Goal: Task Accomplishment & Management: Manage account settings

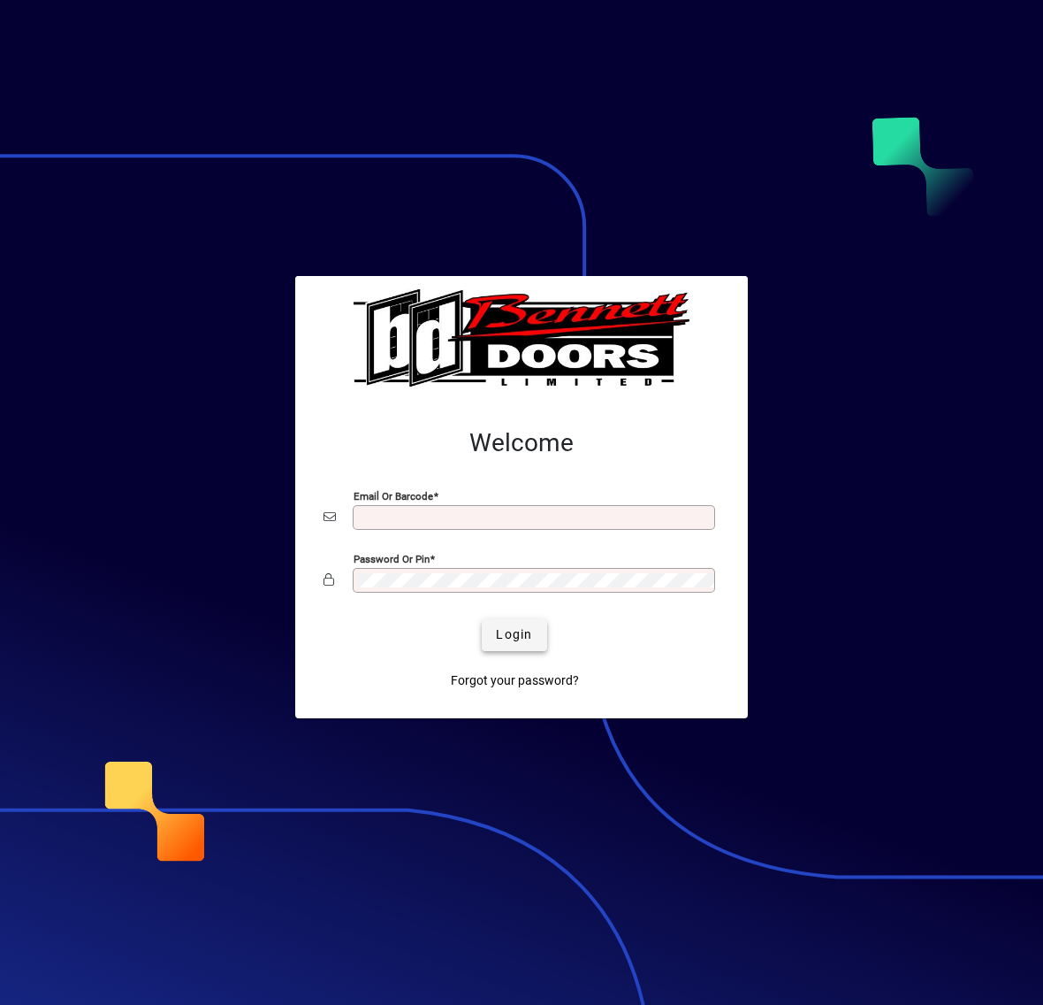
type input "**********"
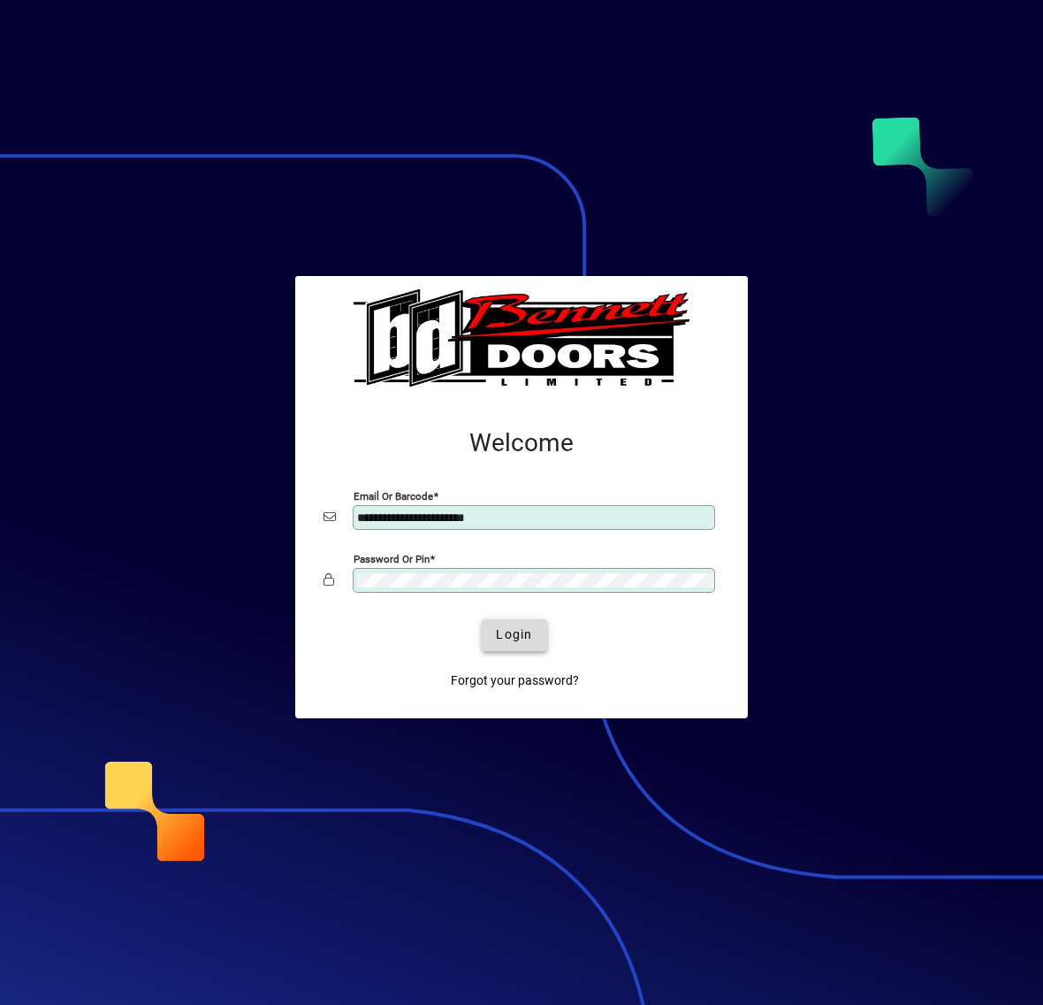
click at [519, 642] on span "Login" at bounding box center [514, 634] width 36 height 19
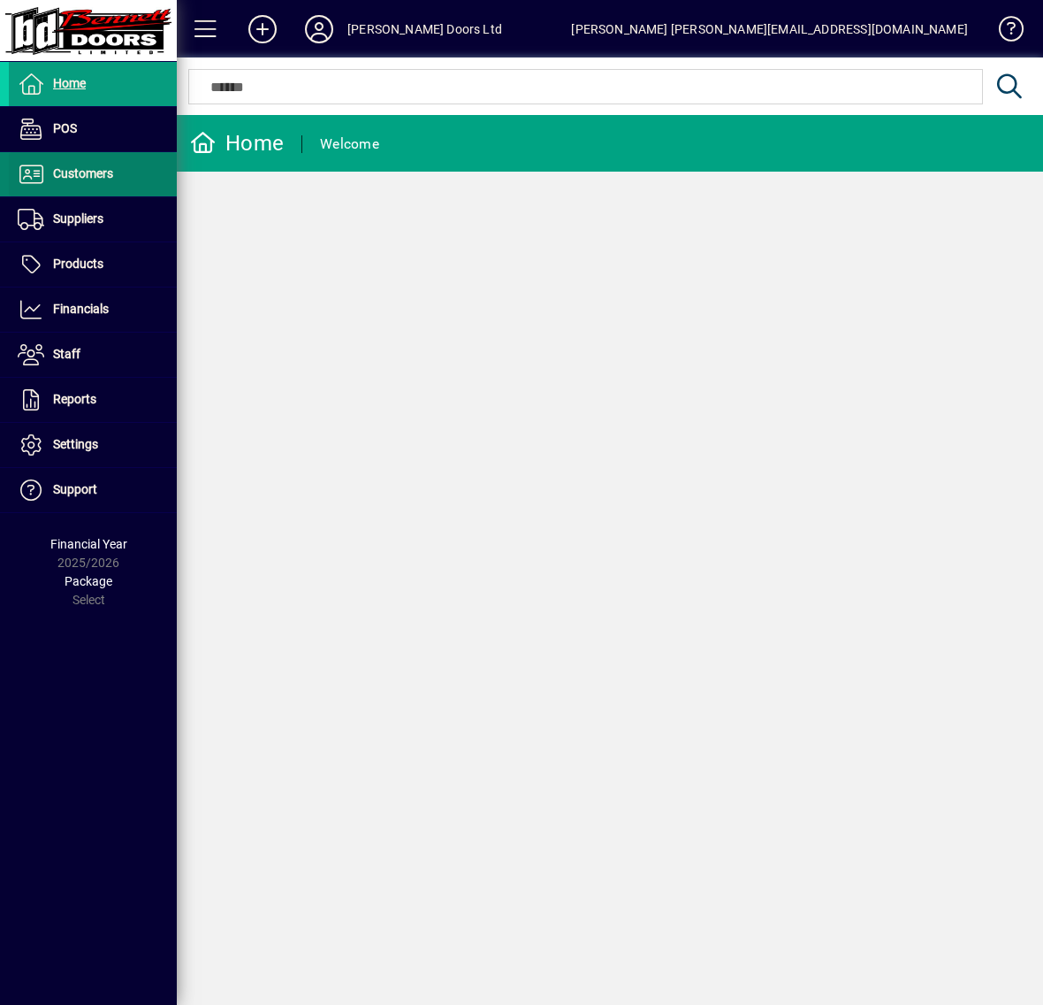
click at [66, 170] on span "Customers" at bounding box center [83, 173] width 60 height 14
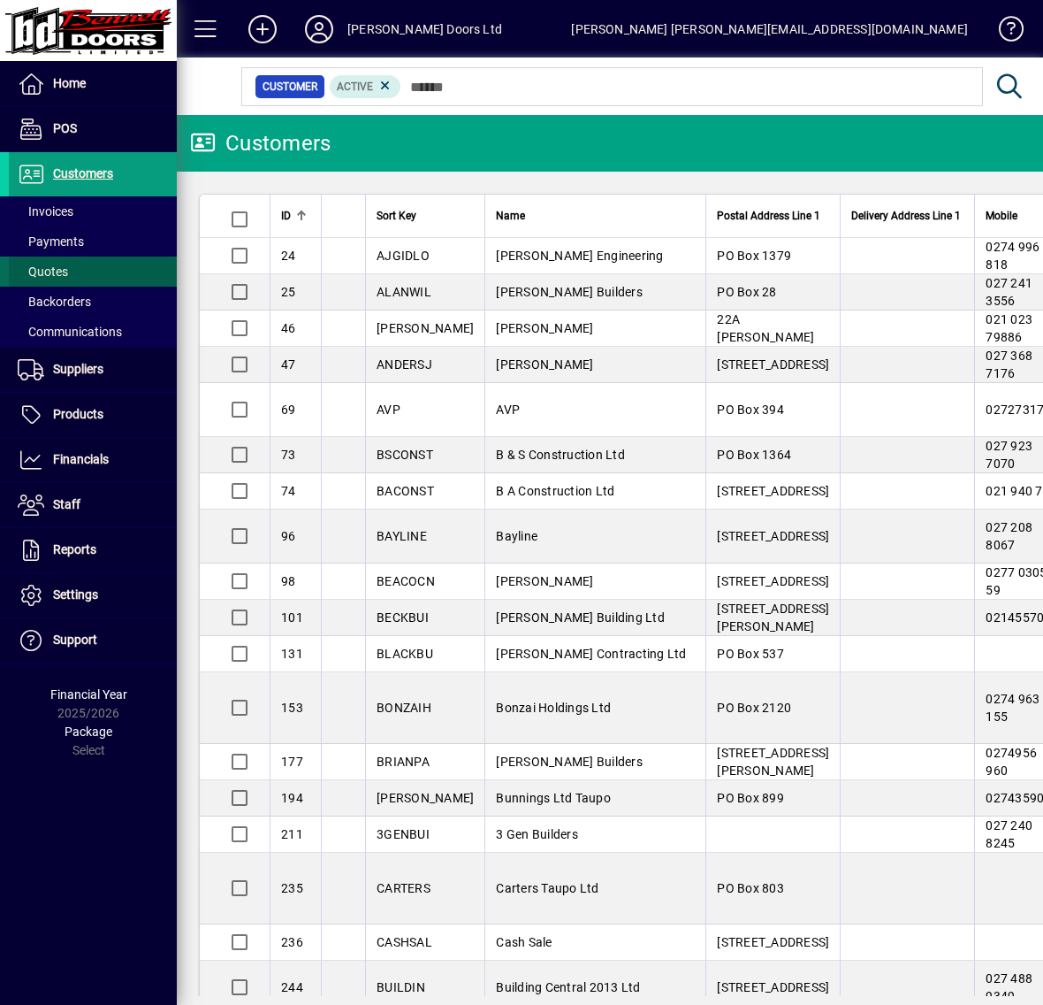
click at [58, 271] on span "Quotes" at bounding box center [43, 271] width 50 height 14
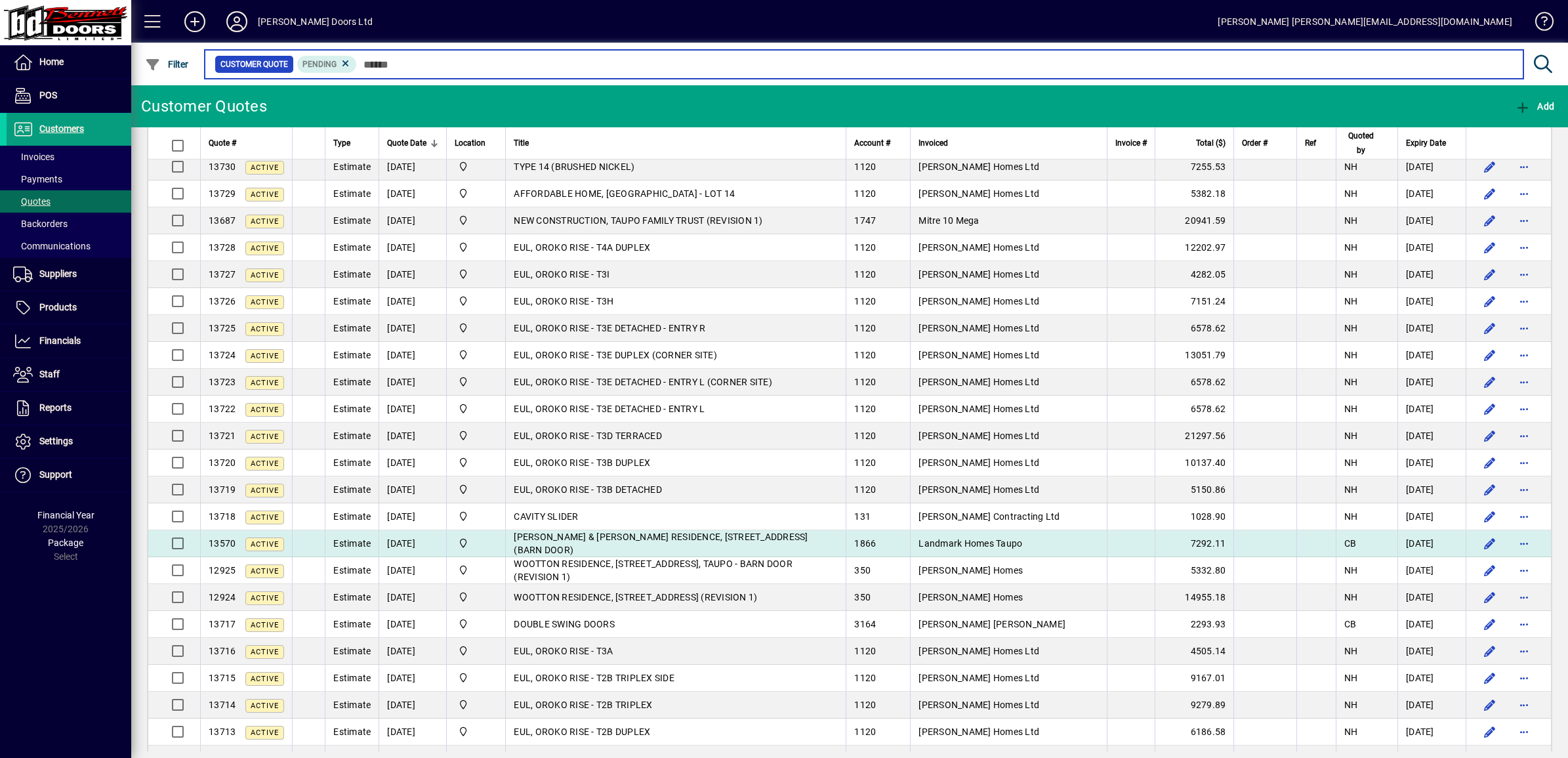
scroll to position [328, 0]
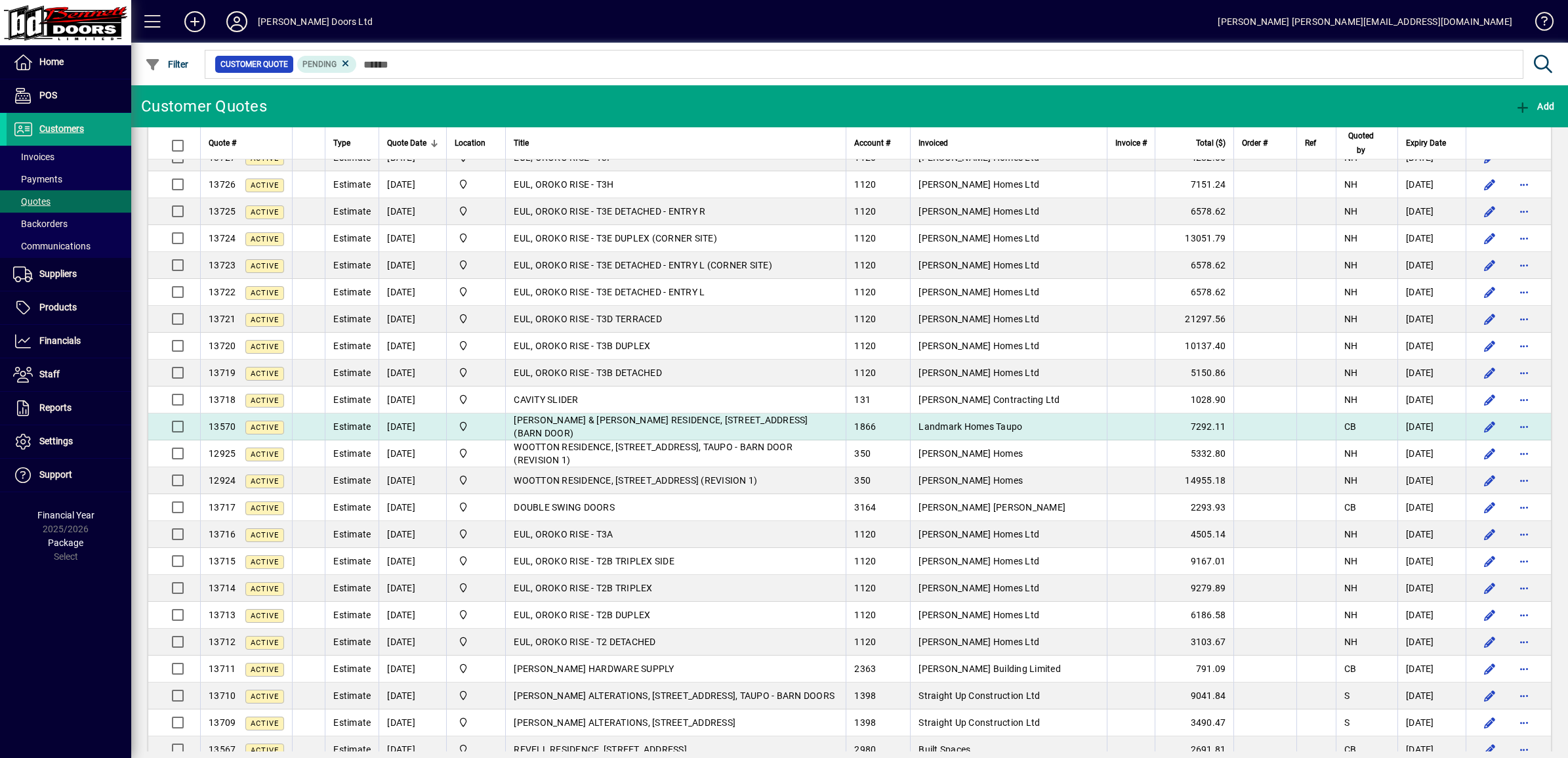
click at [732, 428] on span "[PERSON_NAME] & [PERSON_NAME] RESIDENCE, [STREET_ADDRESS] (BARN DOOR)" at bounding box center [660, 427] width 294 height 24
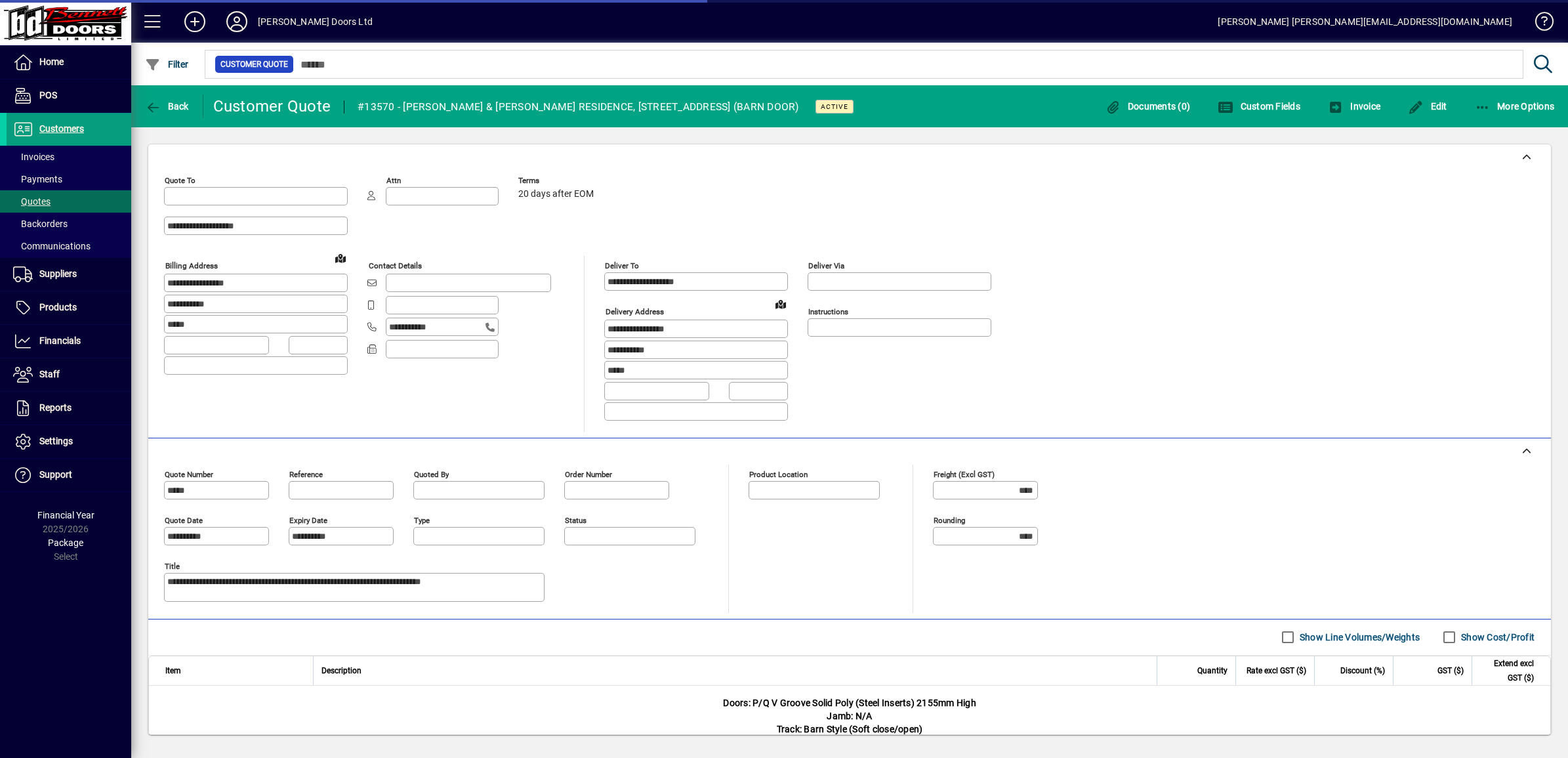
type input "**********"
type input "******"
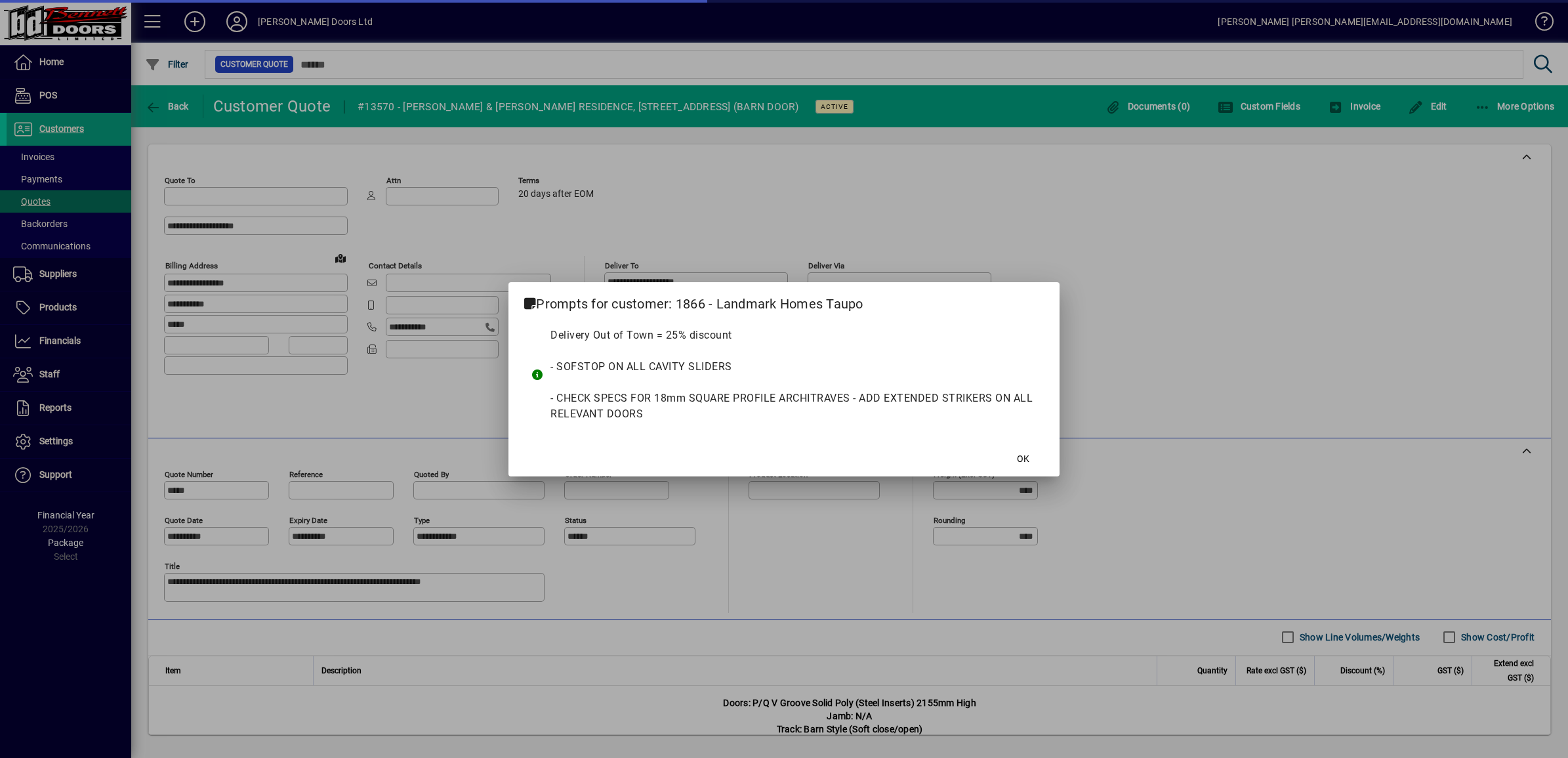
type input "**********"
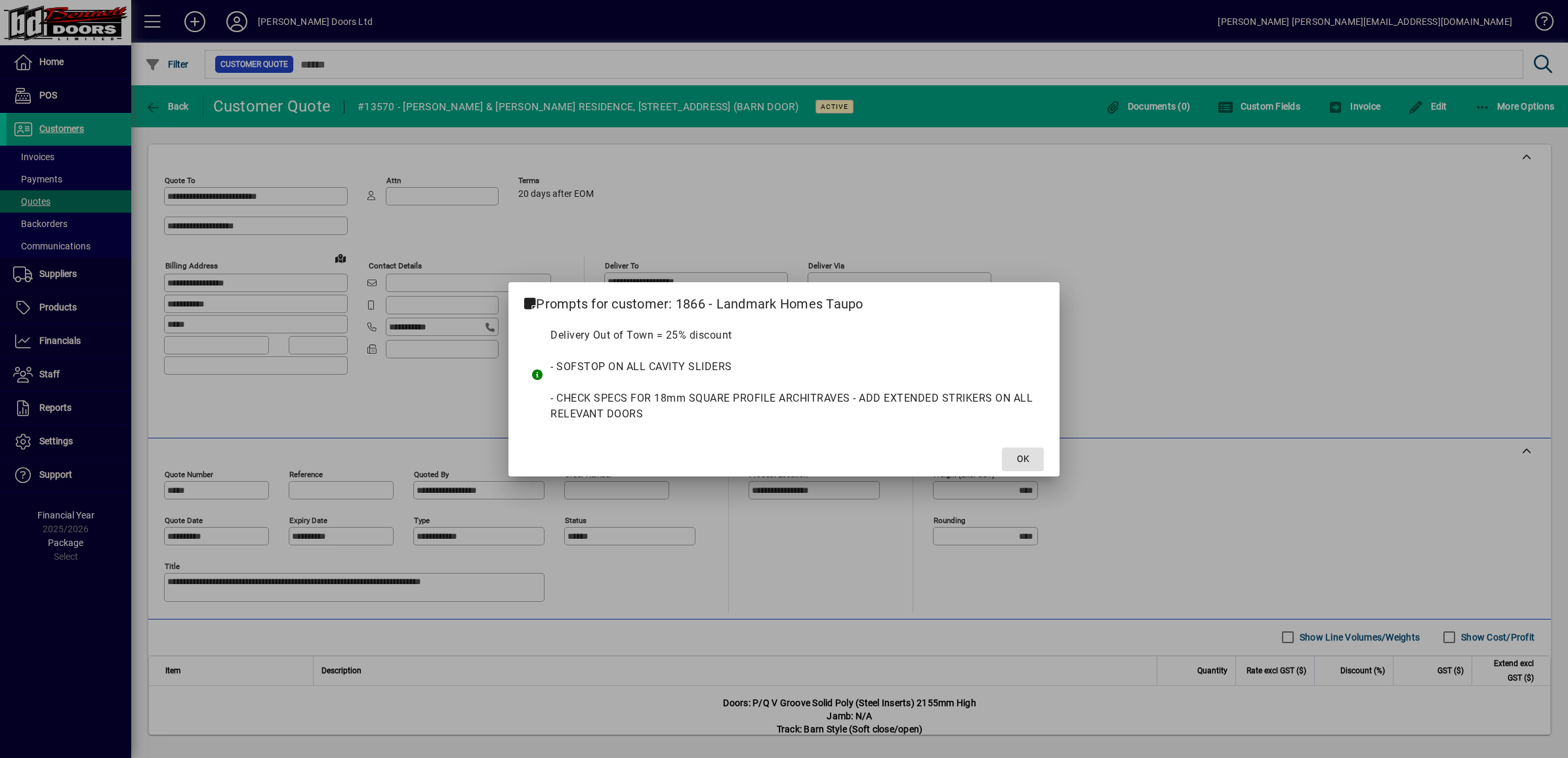
click at [774, 464] on span "OK" at bounding box center [1023, 459] width 13 height 14
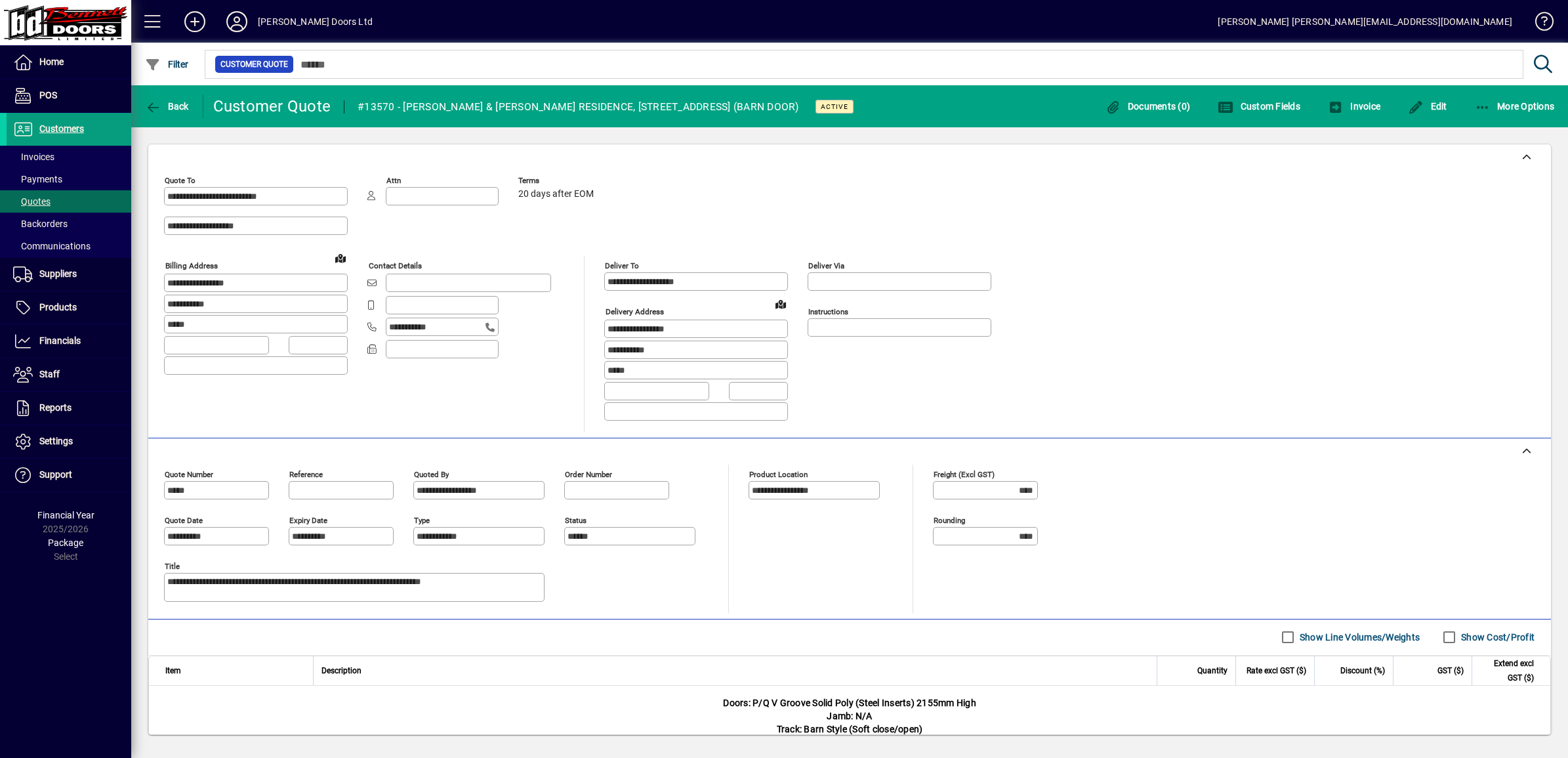
click at [774, 287] on div "**********" at bounding box center [850, 301] width 1371 height 261
click at [774, 108] on span "Edit" at bounding box center [1428, 106] width 39 height 10
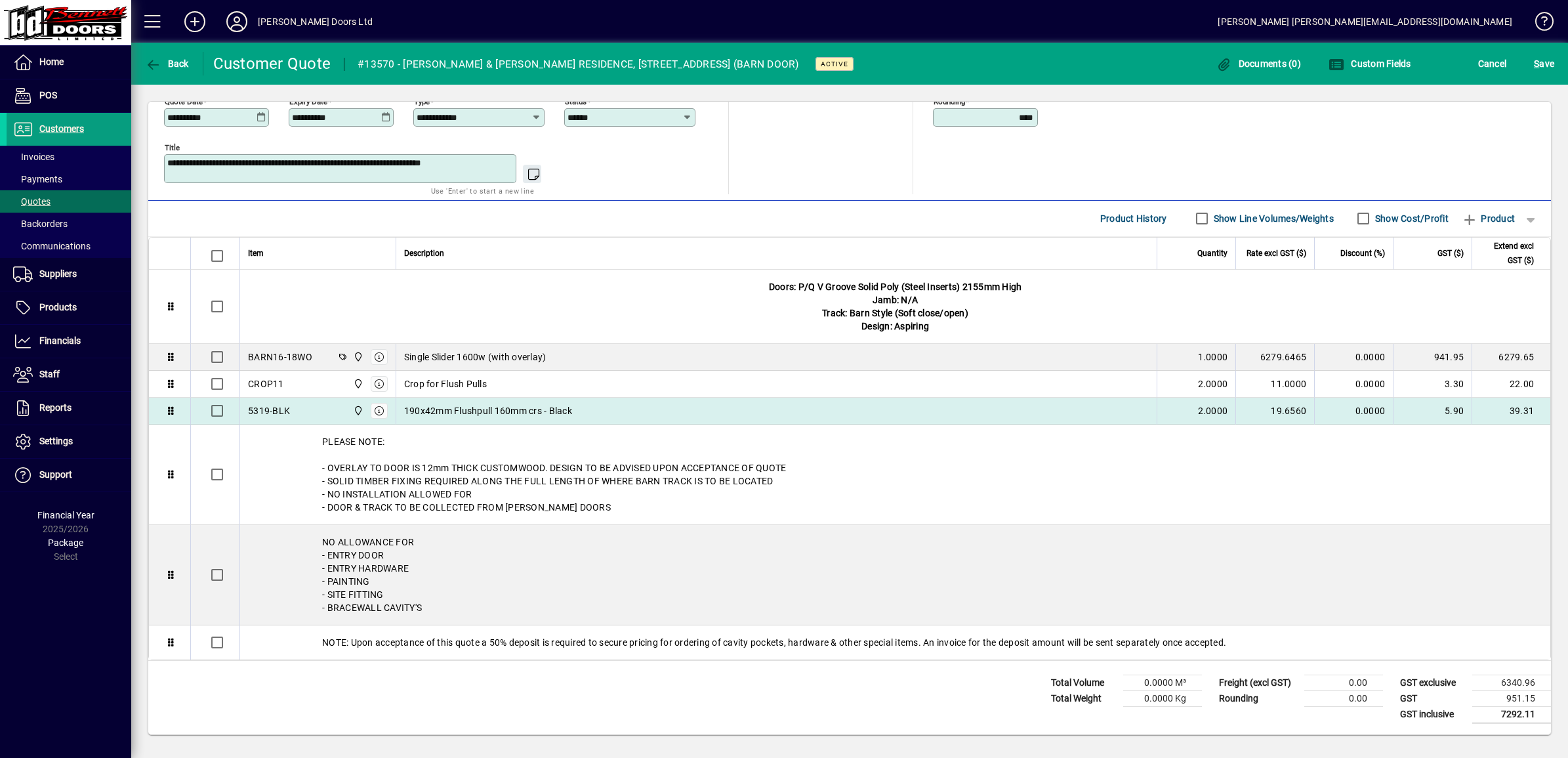
scroll to position [383, 0]
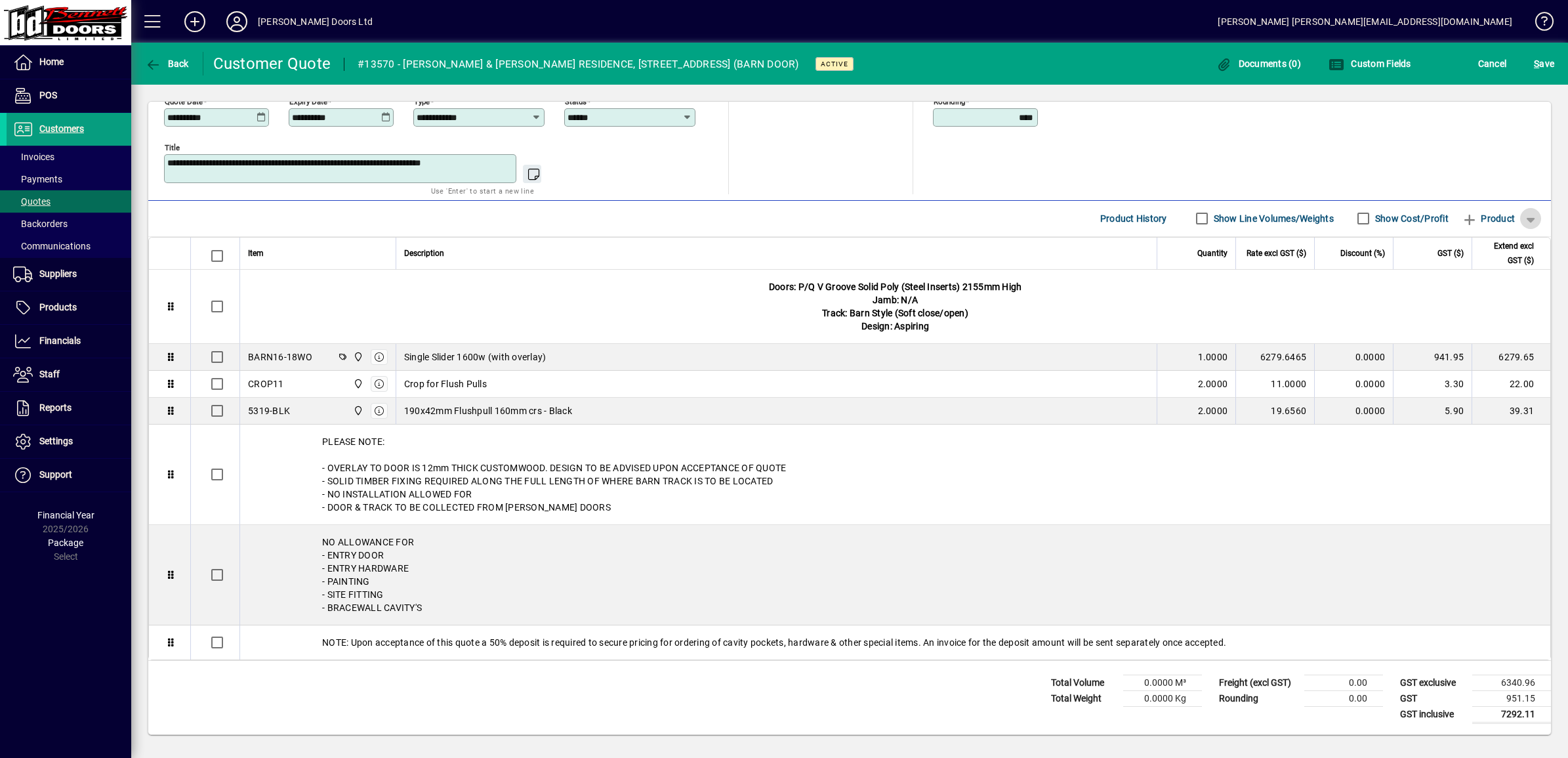
click at [774, 215] on span "button" at bounding box center [1531, 218] width 31 height 31
click at [774, 315] on span "Separator" at bounding box center [1473, 314] width 55 height 16
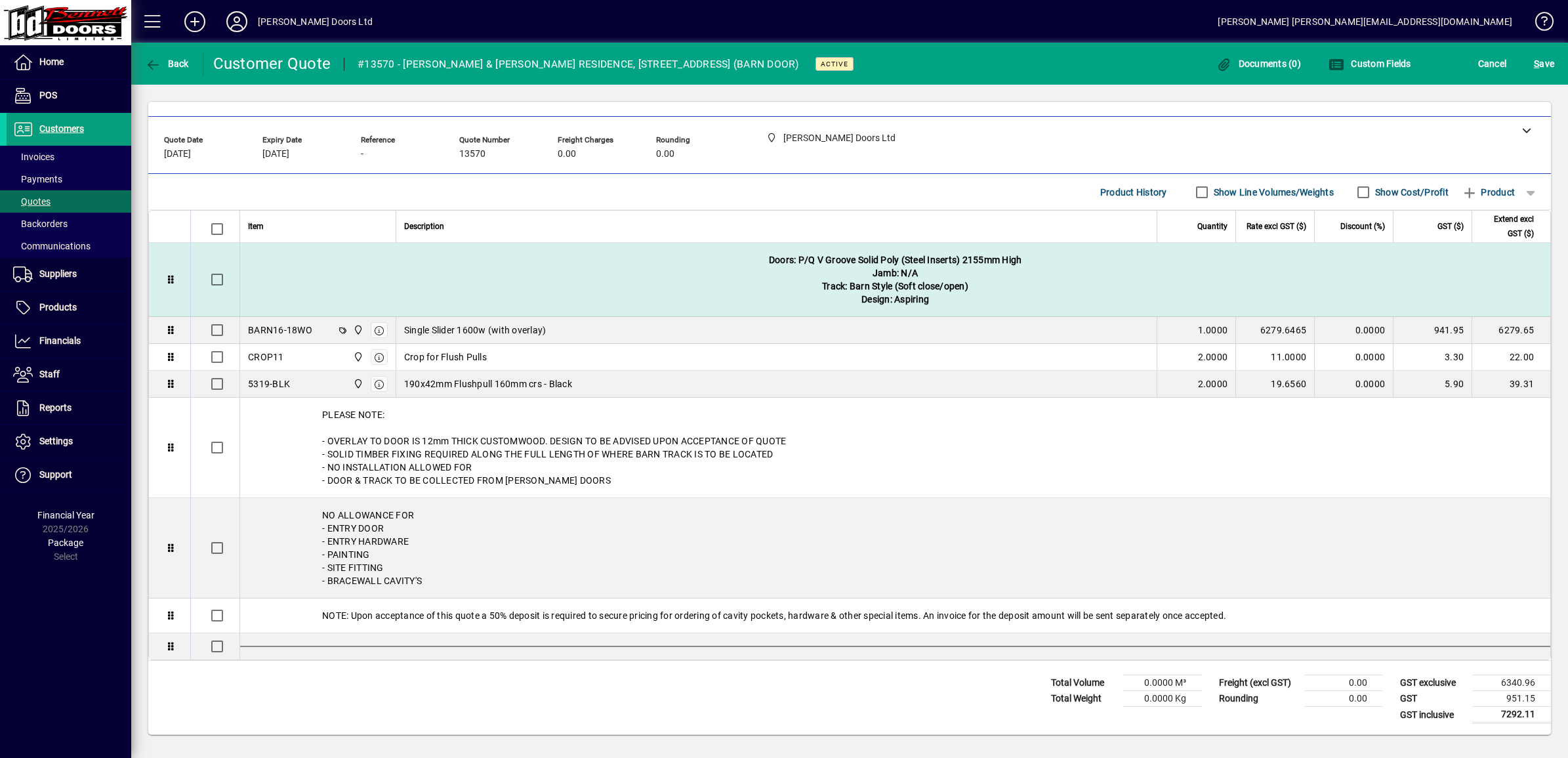
scroll to position [45, 0]
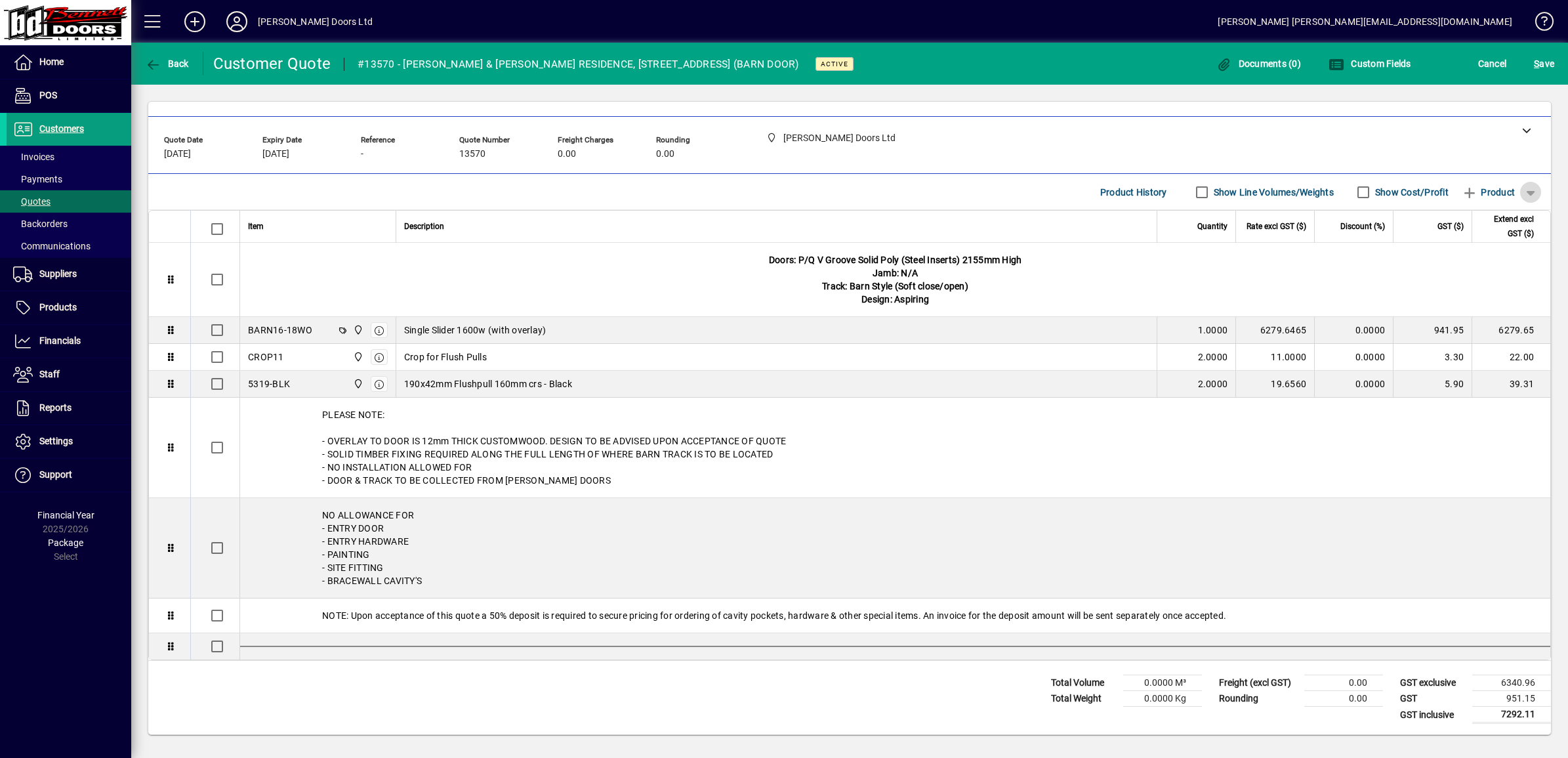
click at [774, 188] on span "button" at bounding box center [1531, 192] width 31 height 31
click at [774, 284] on span "Separator" at bounding box center [1473, 287] width 55 height 16
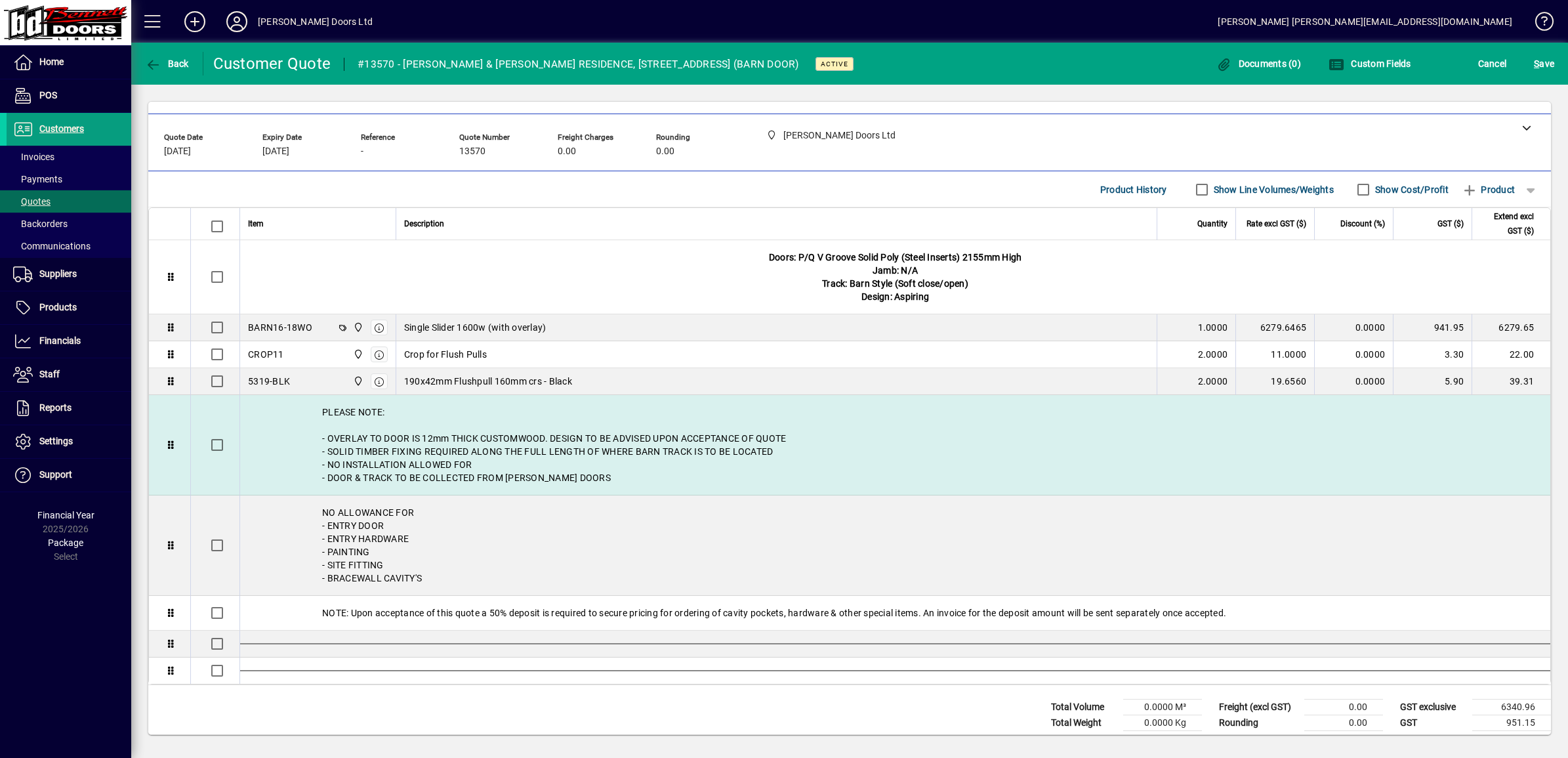
scroll to position [72, 0]
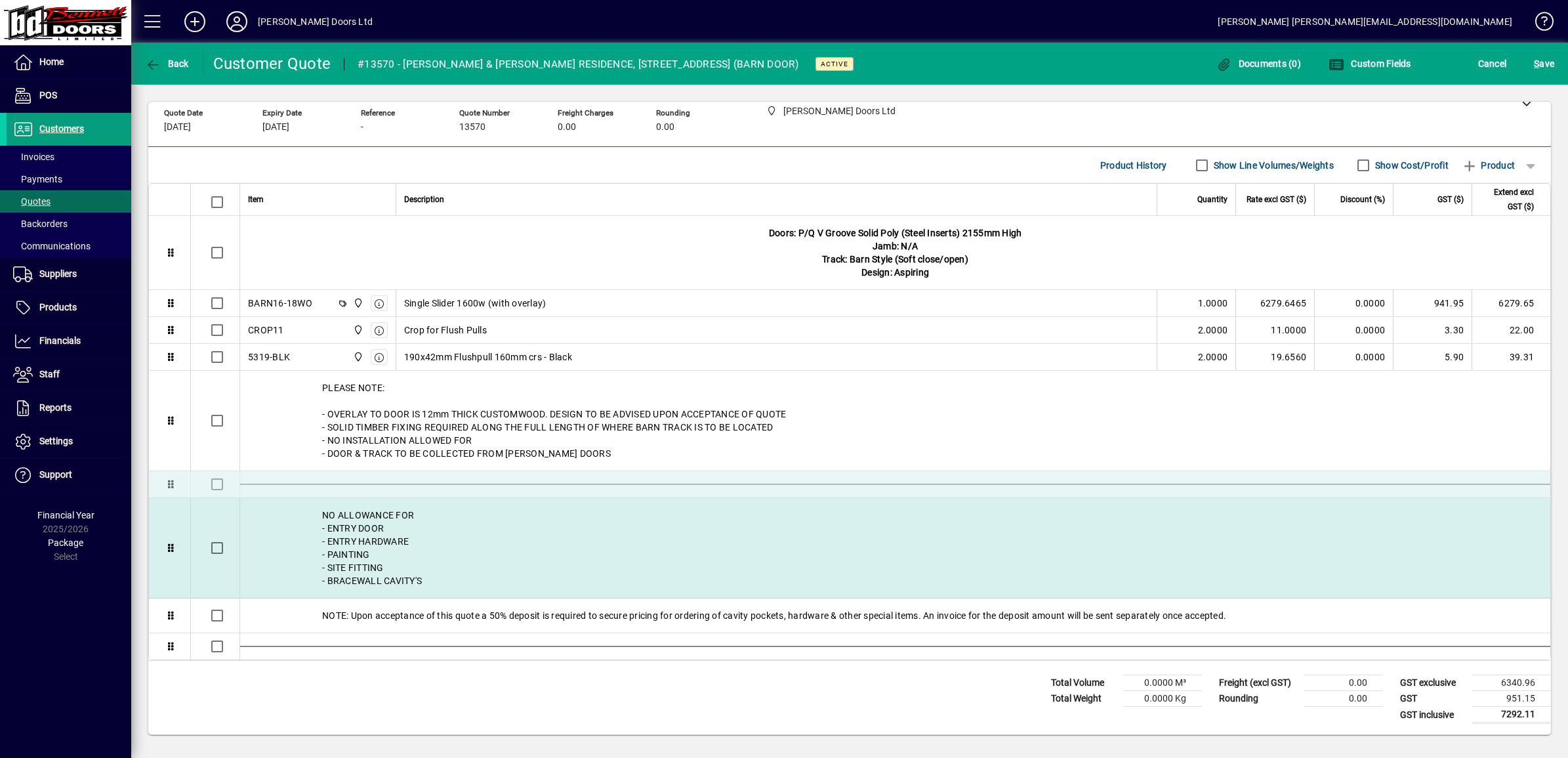
drag, startPoint x: 168, startPoint y: 618, endPoint x: 182, endPoint y: 534, distance: 85.2
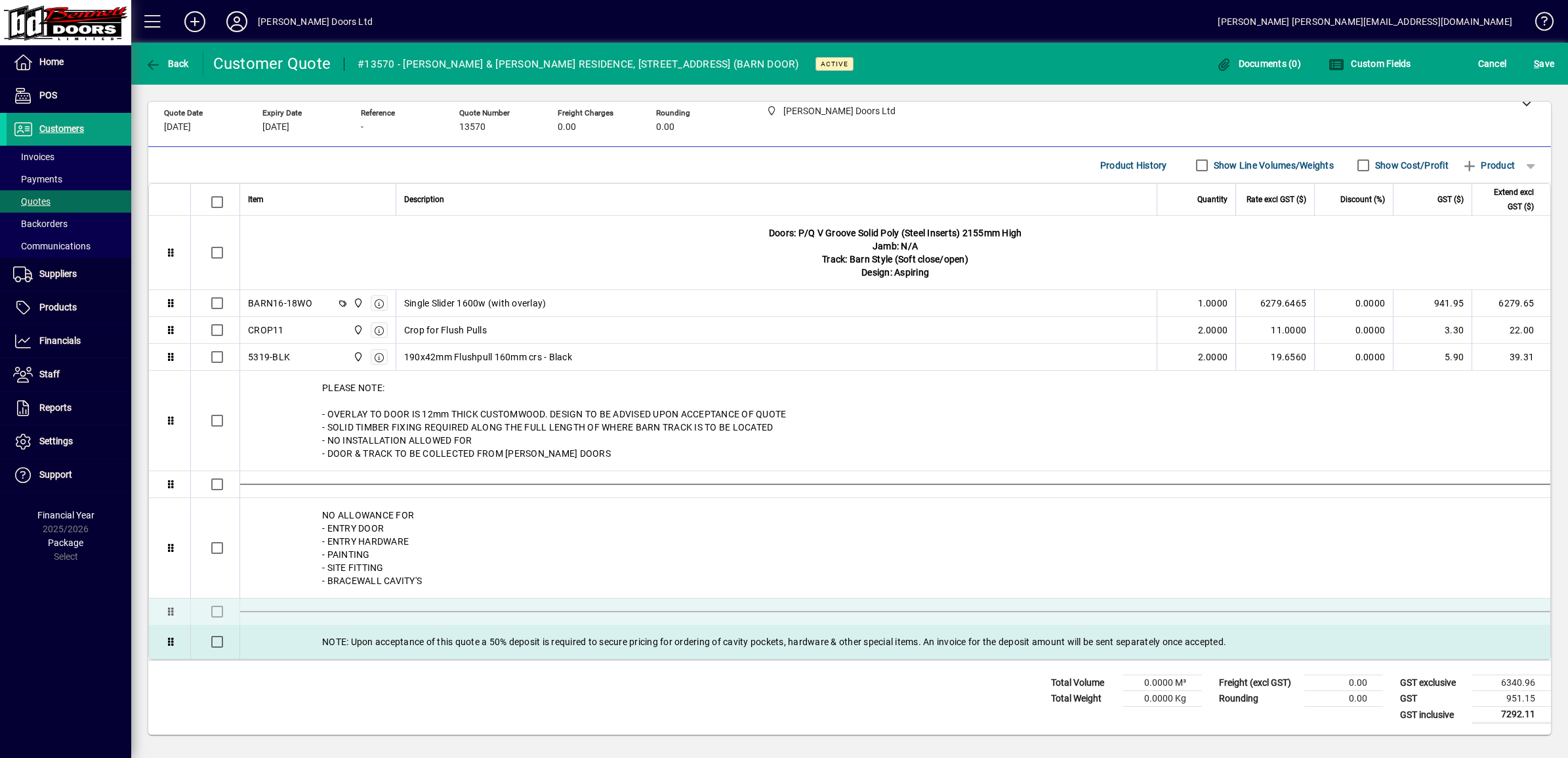
drag, startPoint x: 168, startPoint y: 647, endPoint x: 180, endPoint y: 619, distance: 30.5
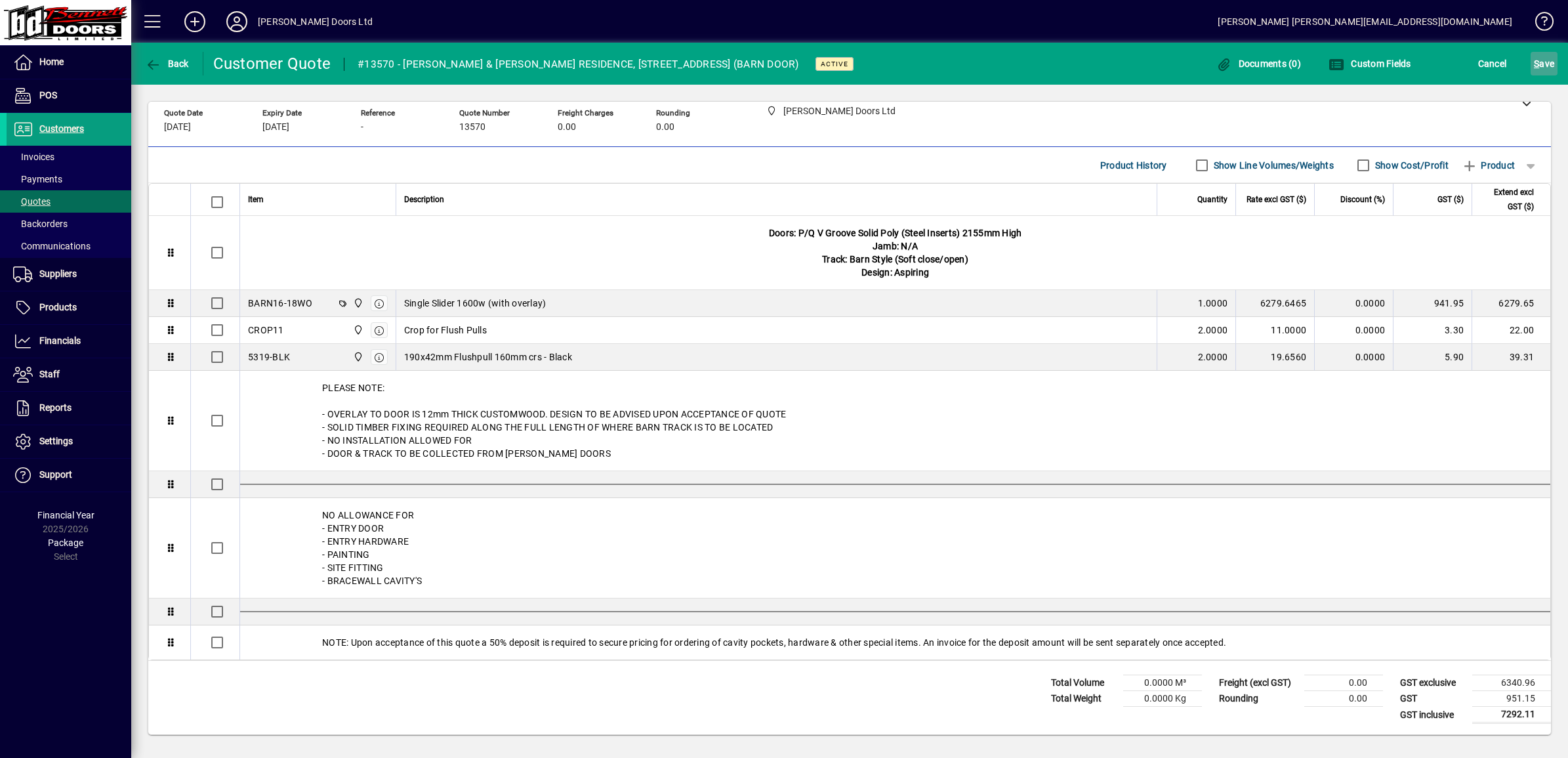
click at [774, 65] on span "S ave" at bounding box center [1544, 64] width 20 height 21
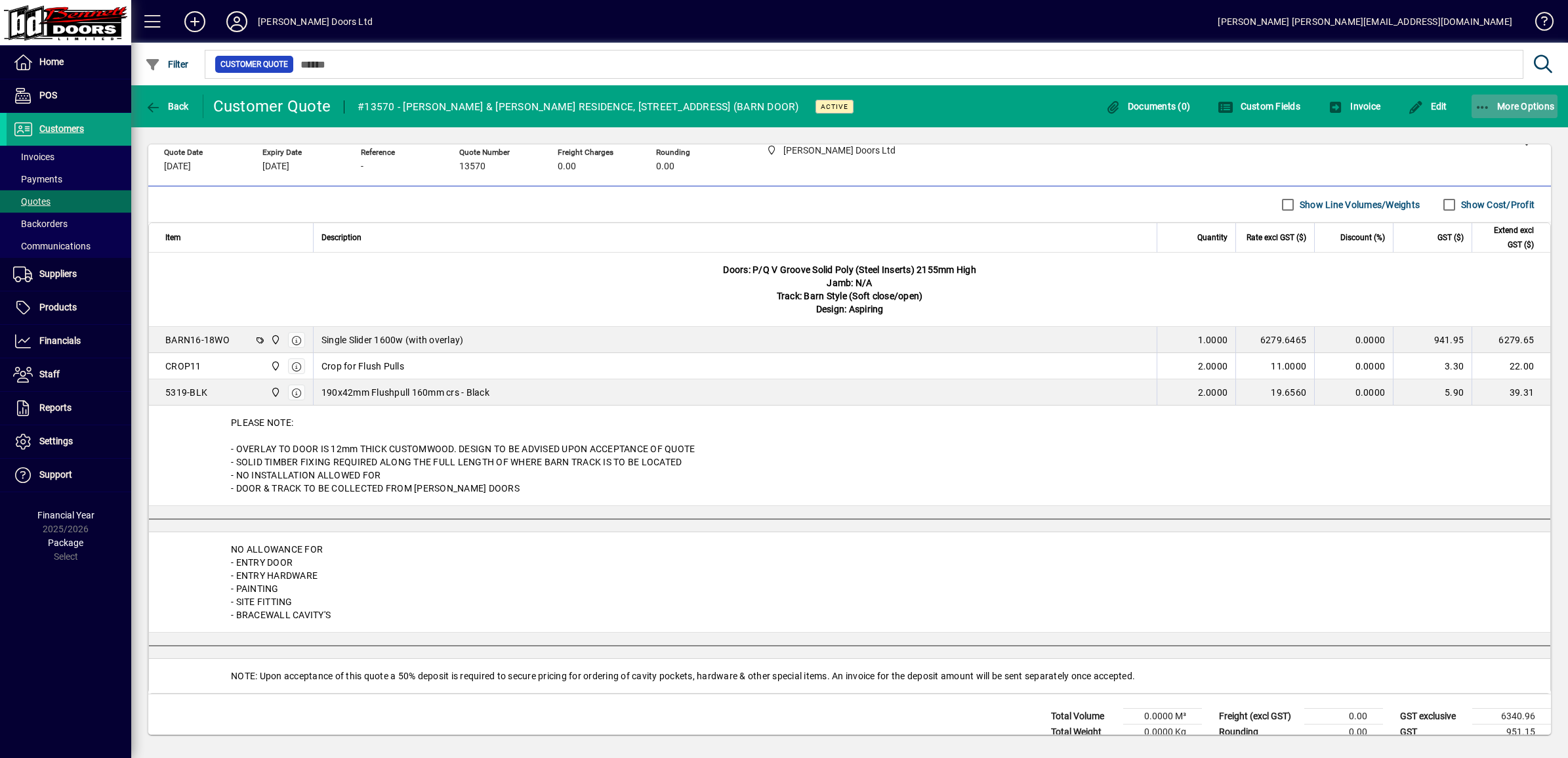
click at [774, 105] on icon "button" at bounding box center [1483, 108] width 16 height 13
click at [774, 123] on button "Quote" at bounding box center [1503, 135] width 131 height 24
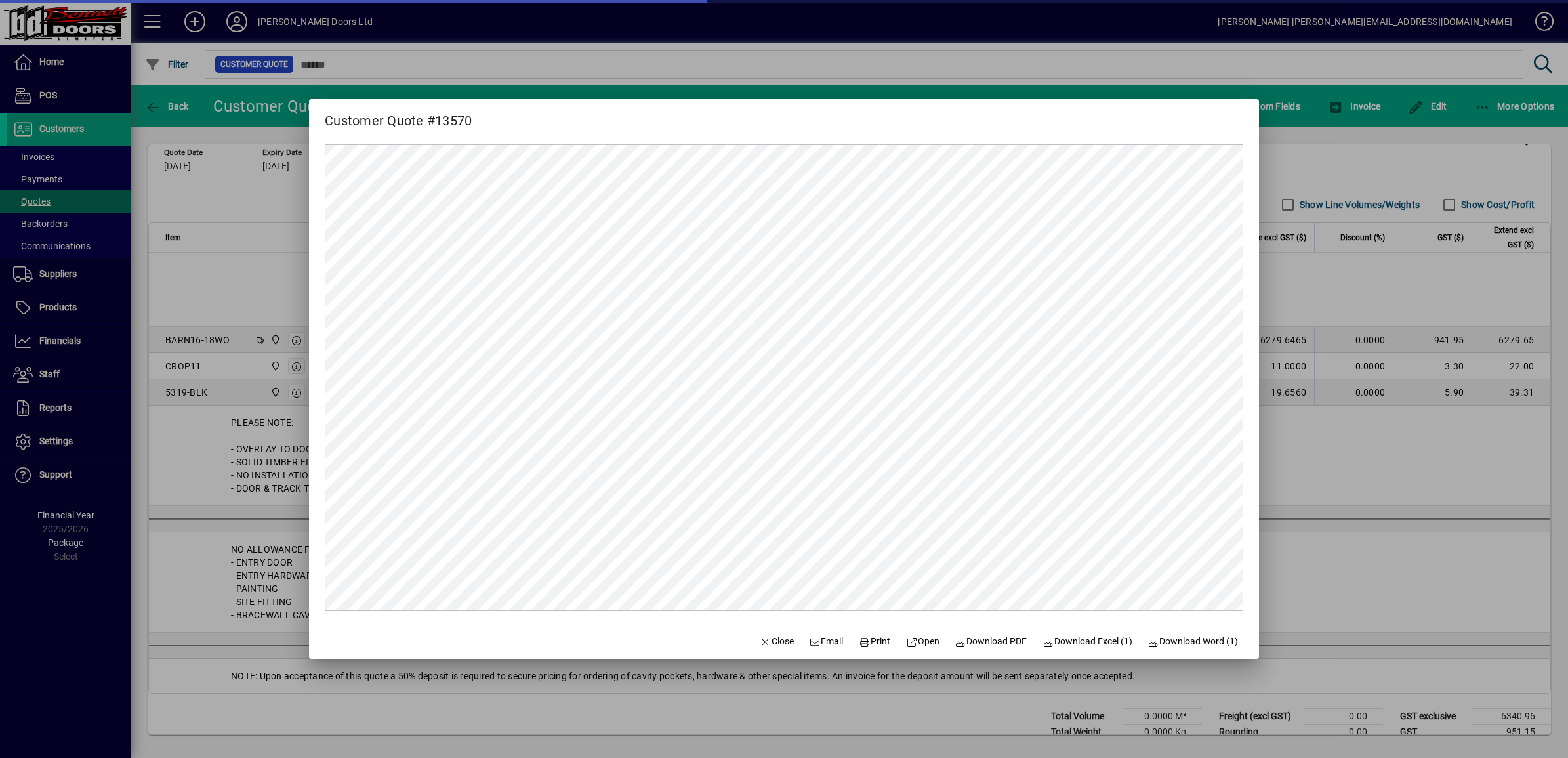
scroll to position [0, 0]
click at [774, 636] on span "Open" at bounding box center [922, 641] width 33 height 14
click at [772, 641] on span "Close" at bounding box center [777, 641] width 34 height 14
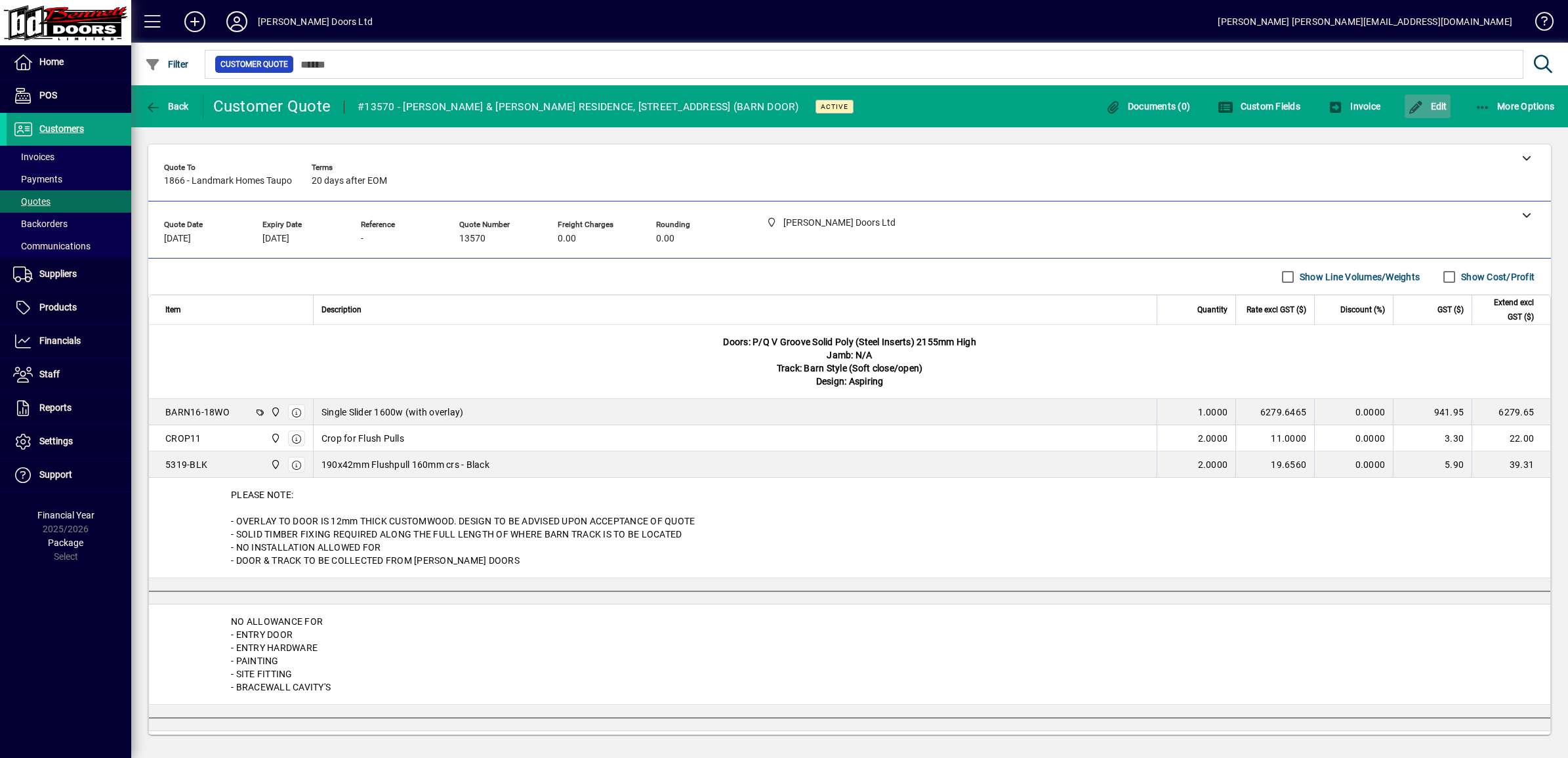
click at [774, 108] on span "Edit" at bounding box center [1428, 106] width 39 height 10
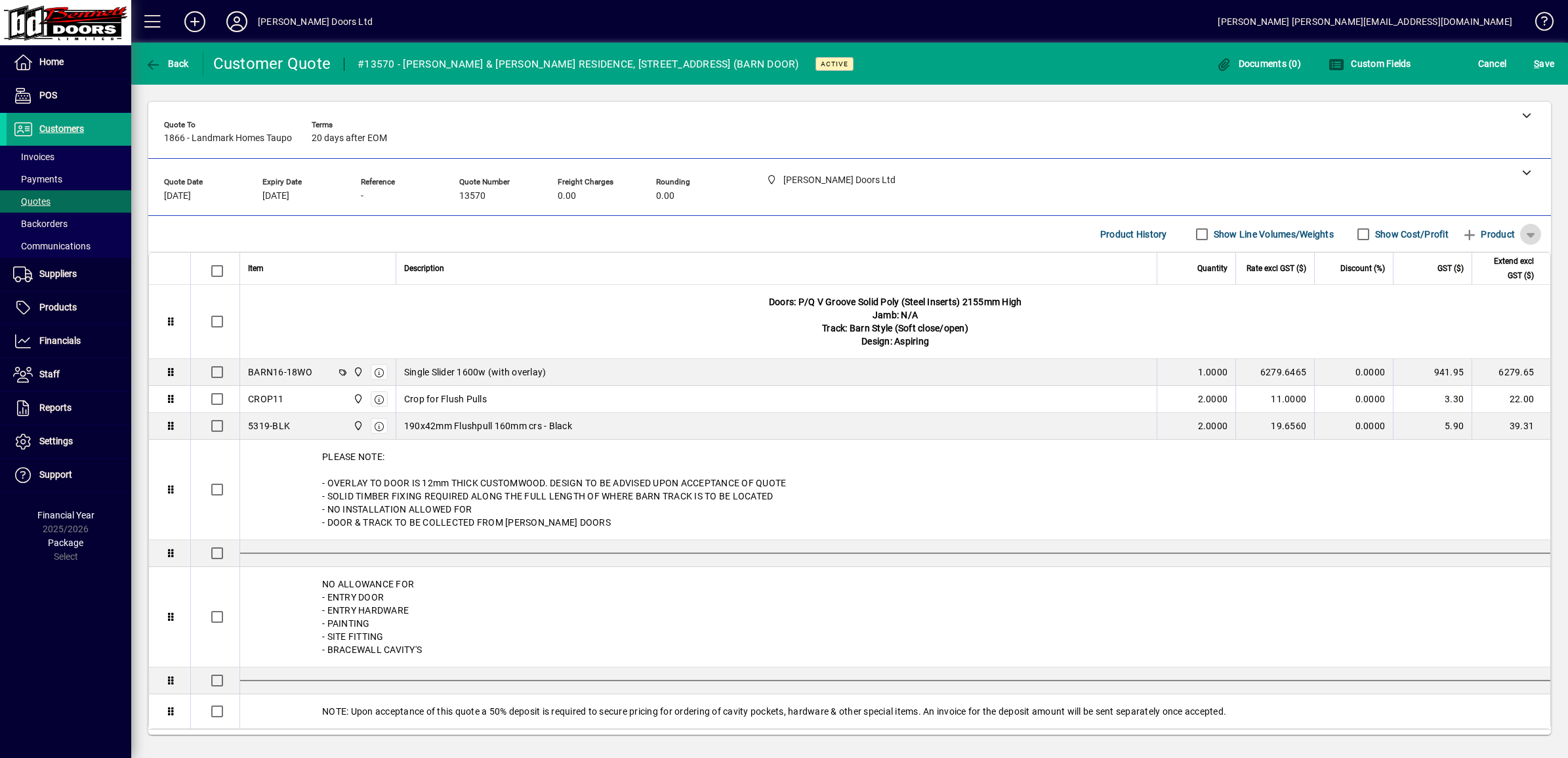
click at [774, 234] on span "button" at bounding box center [1531, 234] width 31 height 31
click at [774, 333] on span "Separator" at bounding box center [1473, 333] width 55 height 16
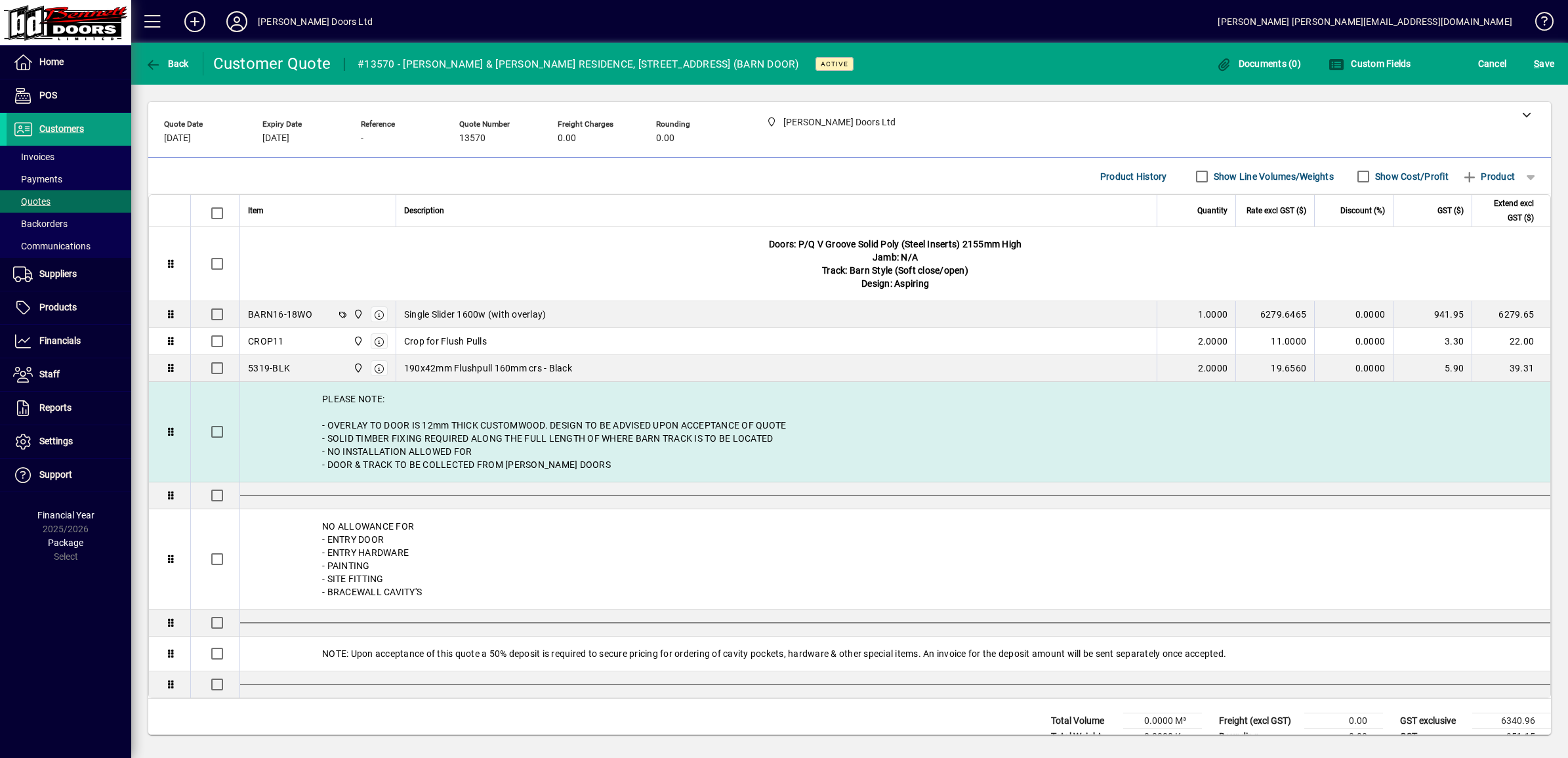
scroll to position [99, 0]
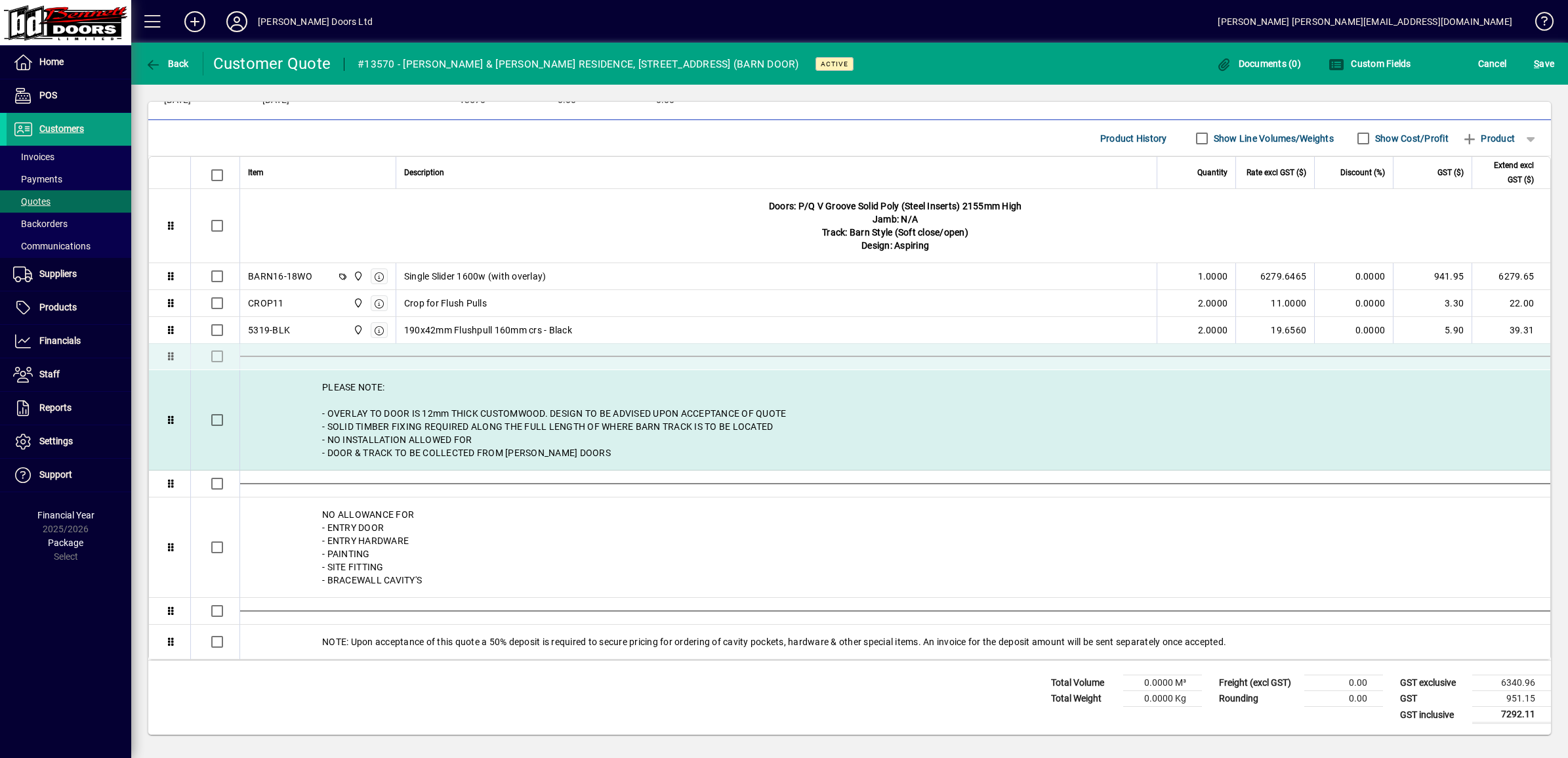
drag, startPoint x: 171, startPoint y: 644, endPoint x: 230, endPoint y: 385, distance: 265.6
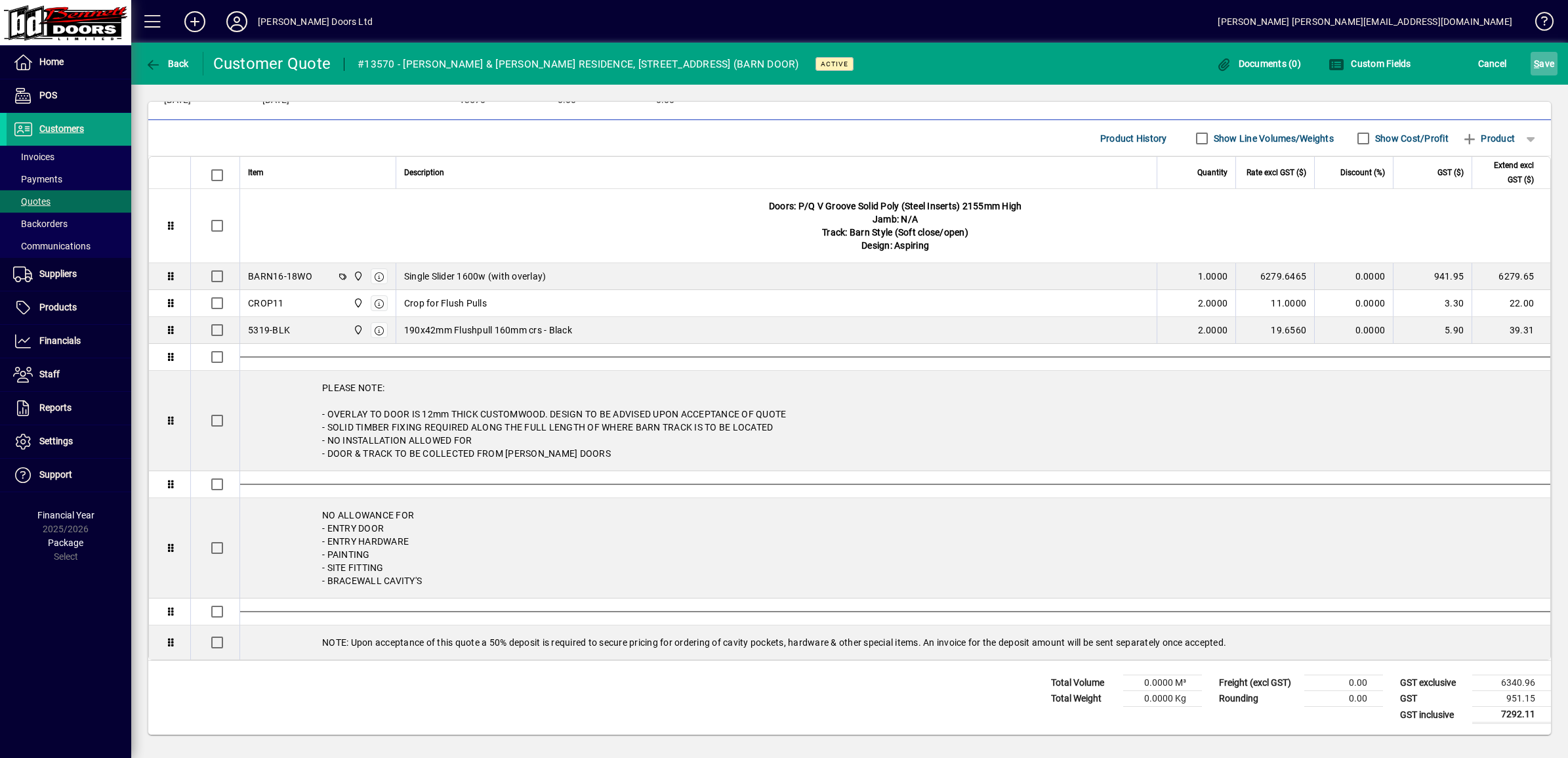
click at [774, 66] on span "S ave" at bounding box center [1544, 64] width 20 height 21
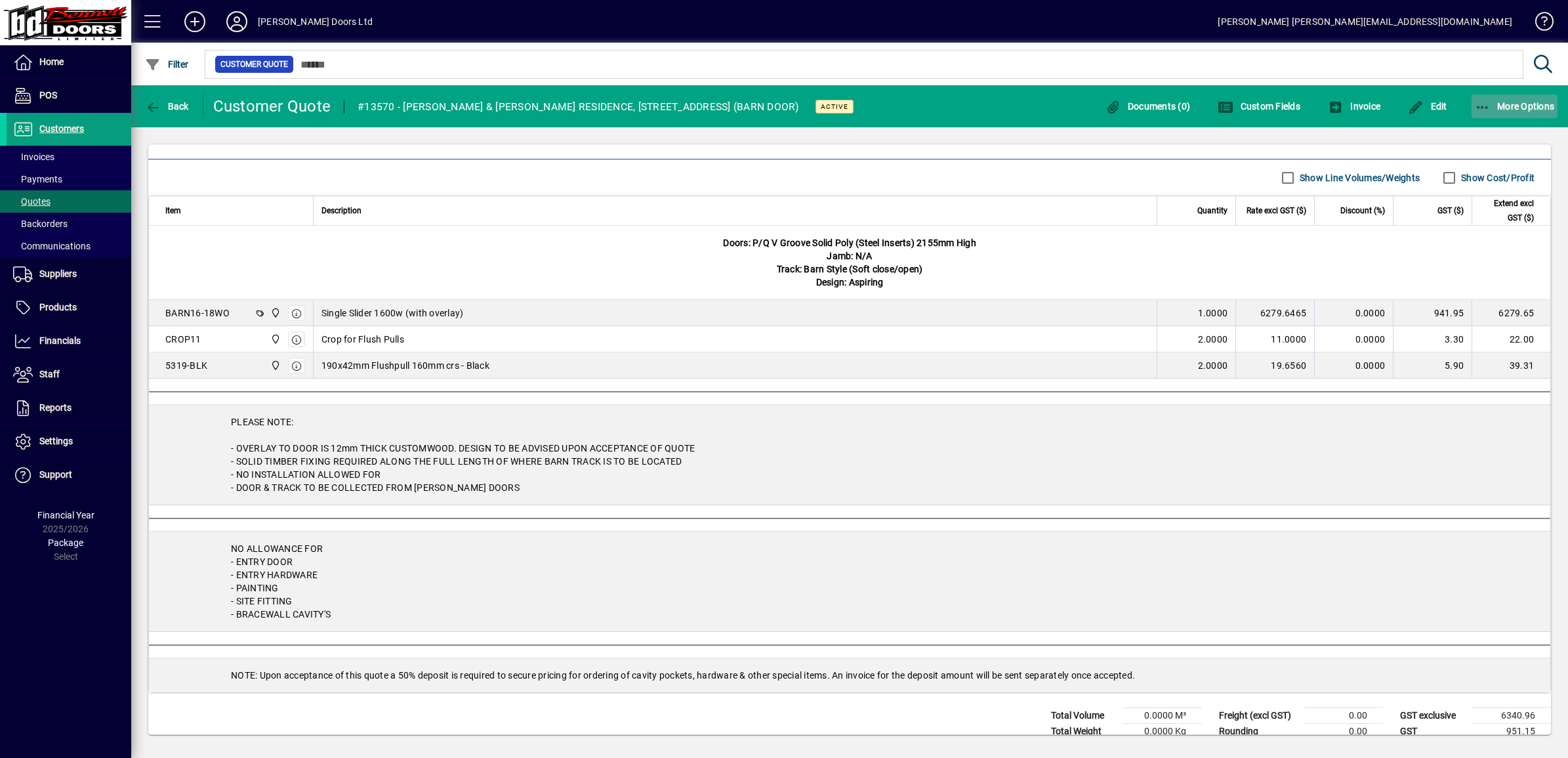
click at [774, 106] on icon "button" at bounding box center [1483, 108] width 16 height 13
click at [774, 134] on span "Quote" at bounding box center [1473, 134] width 50 height 13
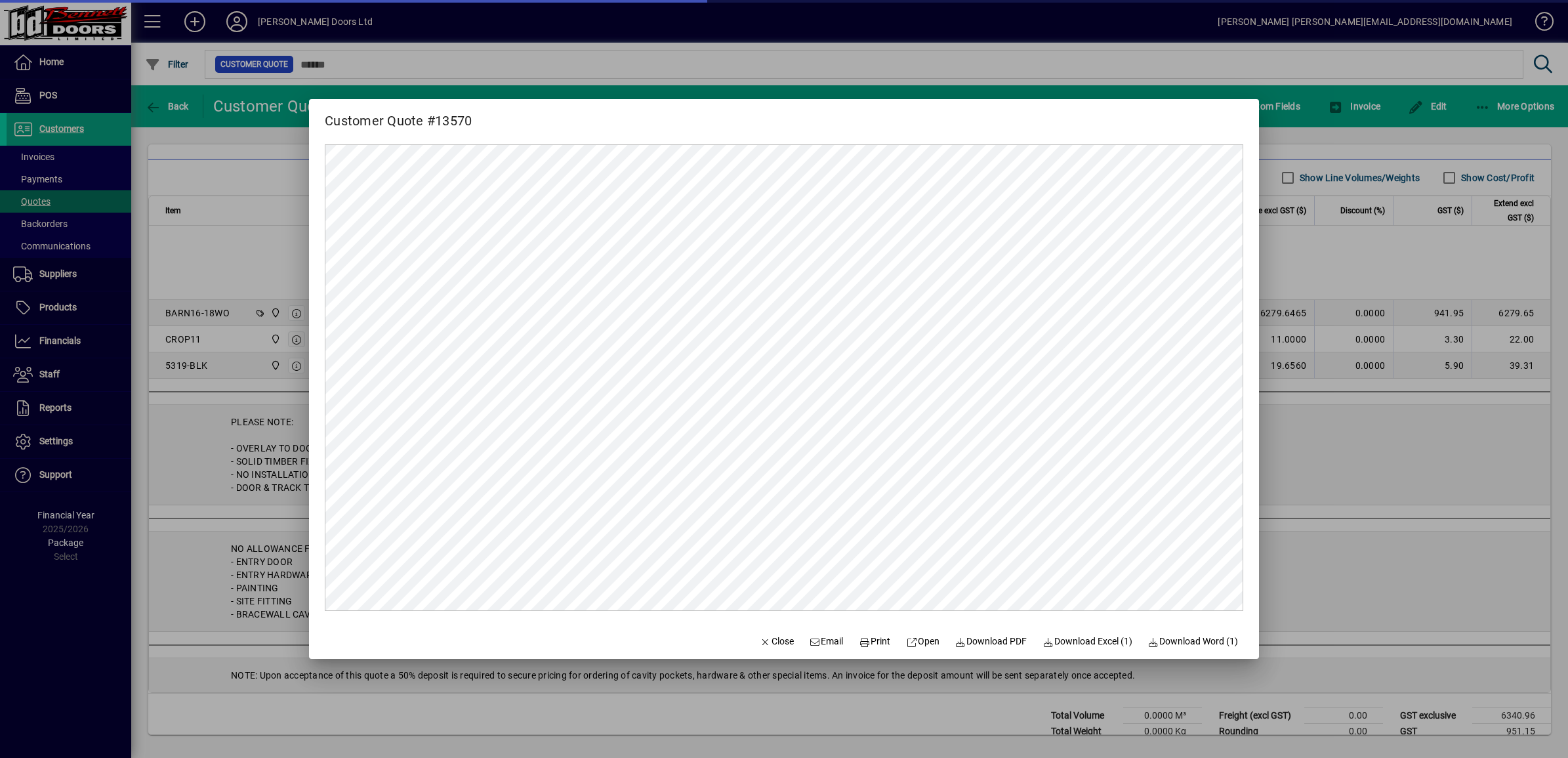
scroll to position [0, 0]
click at [774, 644] on span "Open" at bounding box center [922, 641] width 33 height 14
click at [764, 635] on span "Close" at bounding box center [777, 641] width 34 height 14
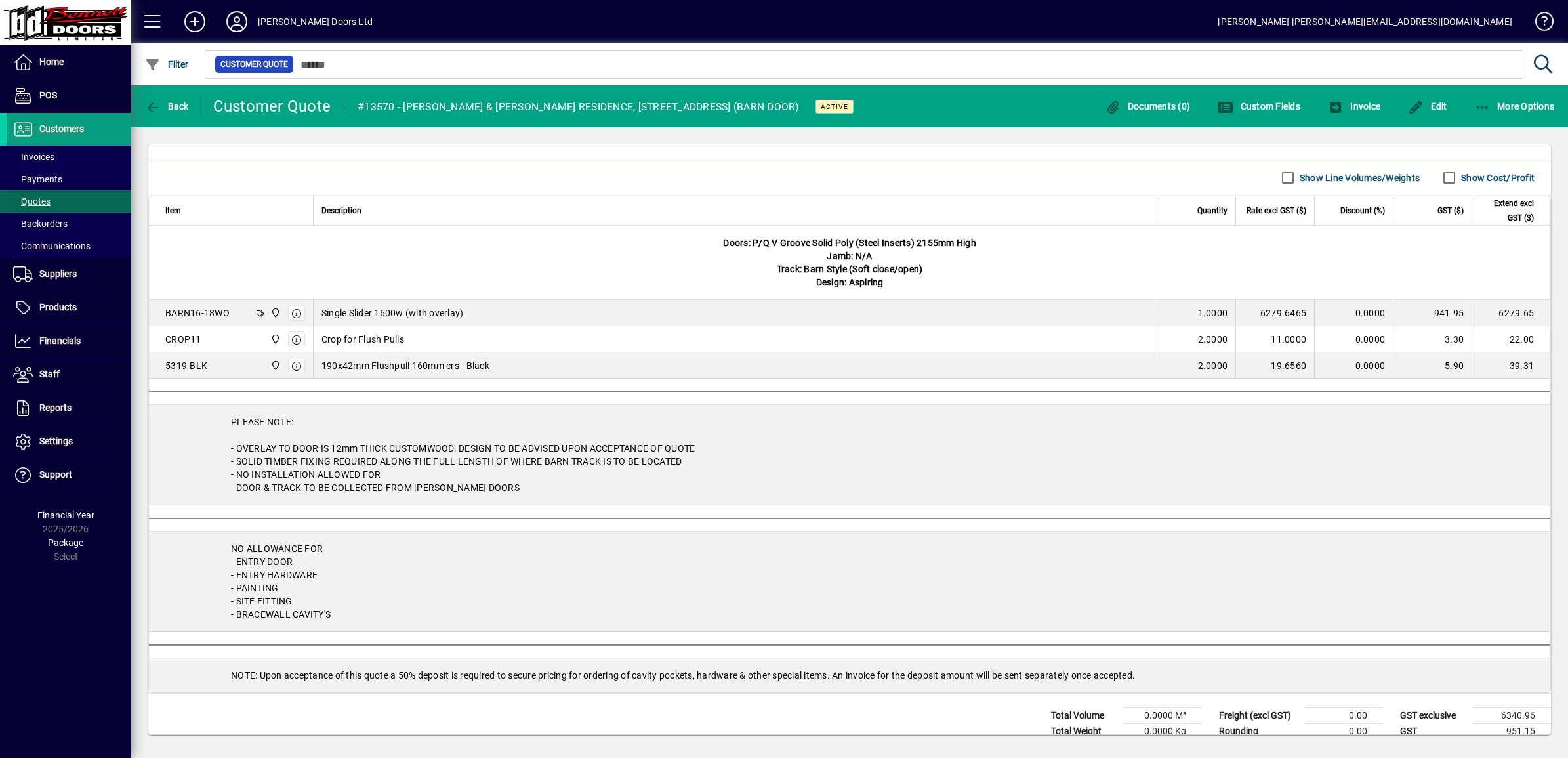
click at [34, 197] on span "Quotes" at bounding box center [32, 201] width 37 height 10
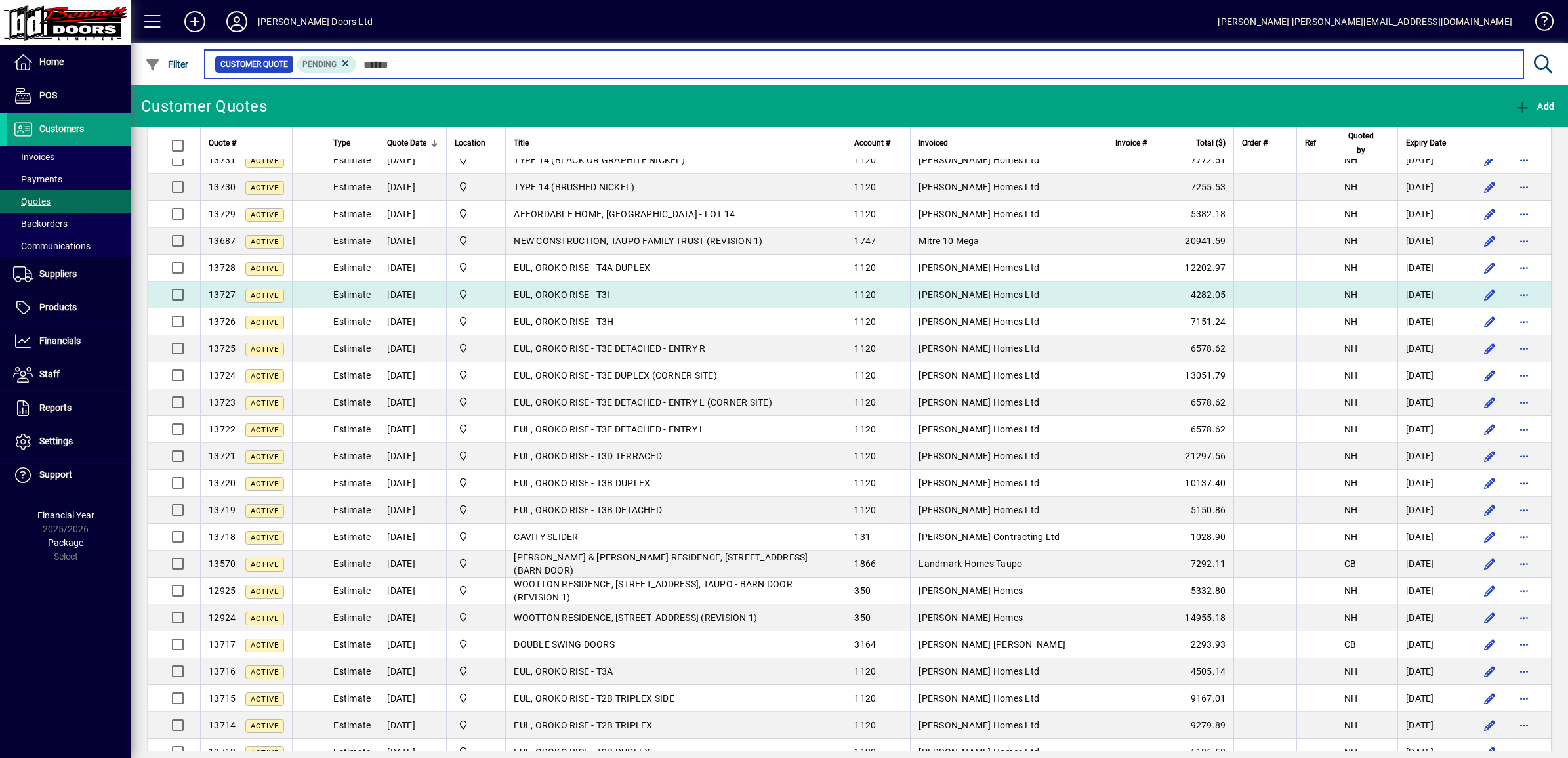
scroll to position [246, 0]
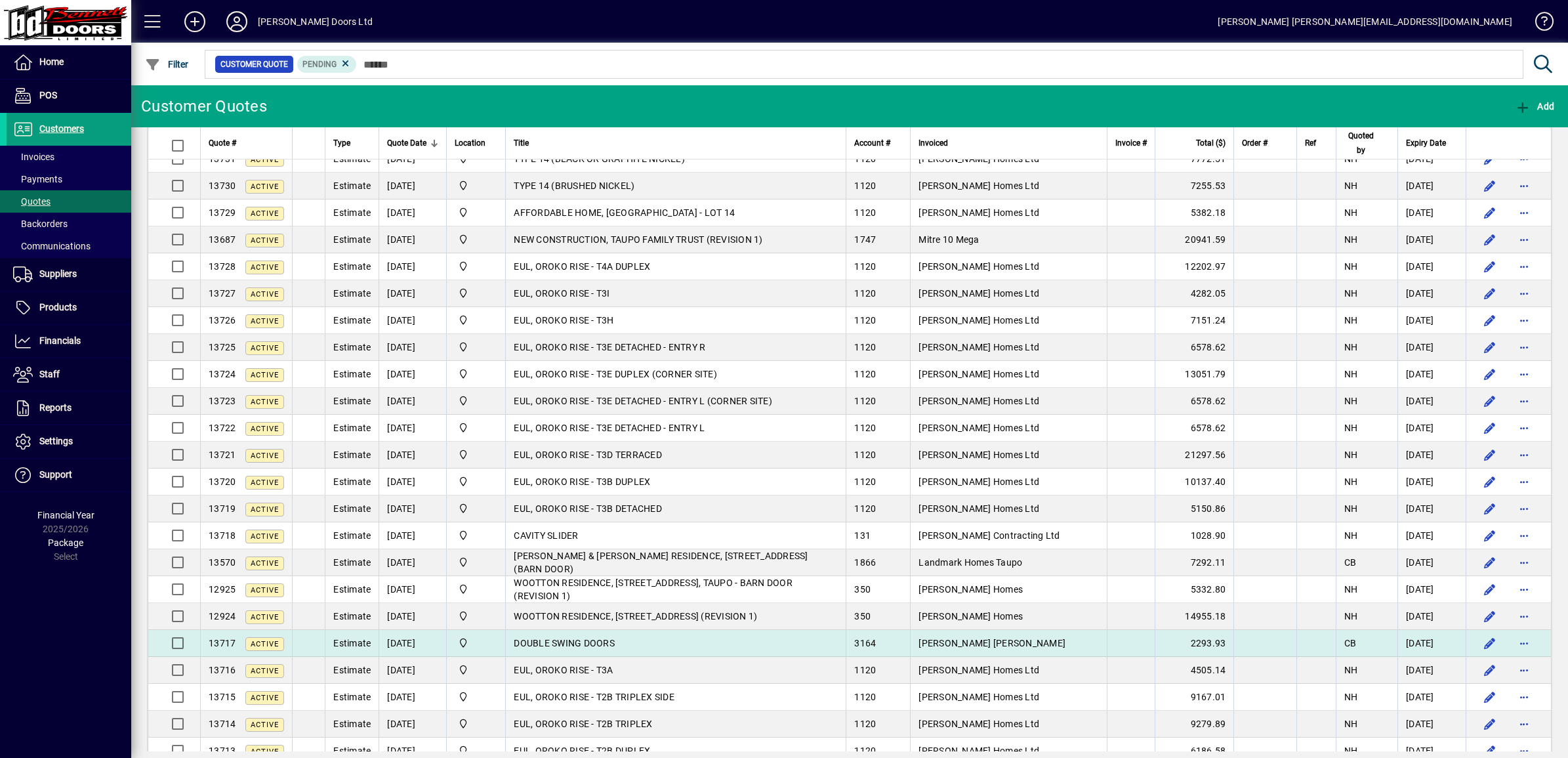
click at [581, 647] on span "DOUBLE SWING DOORS" at bounding box center [564, 643] width 101 height 10
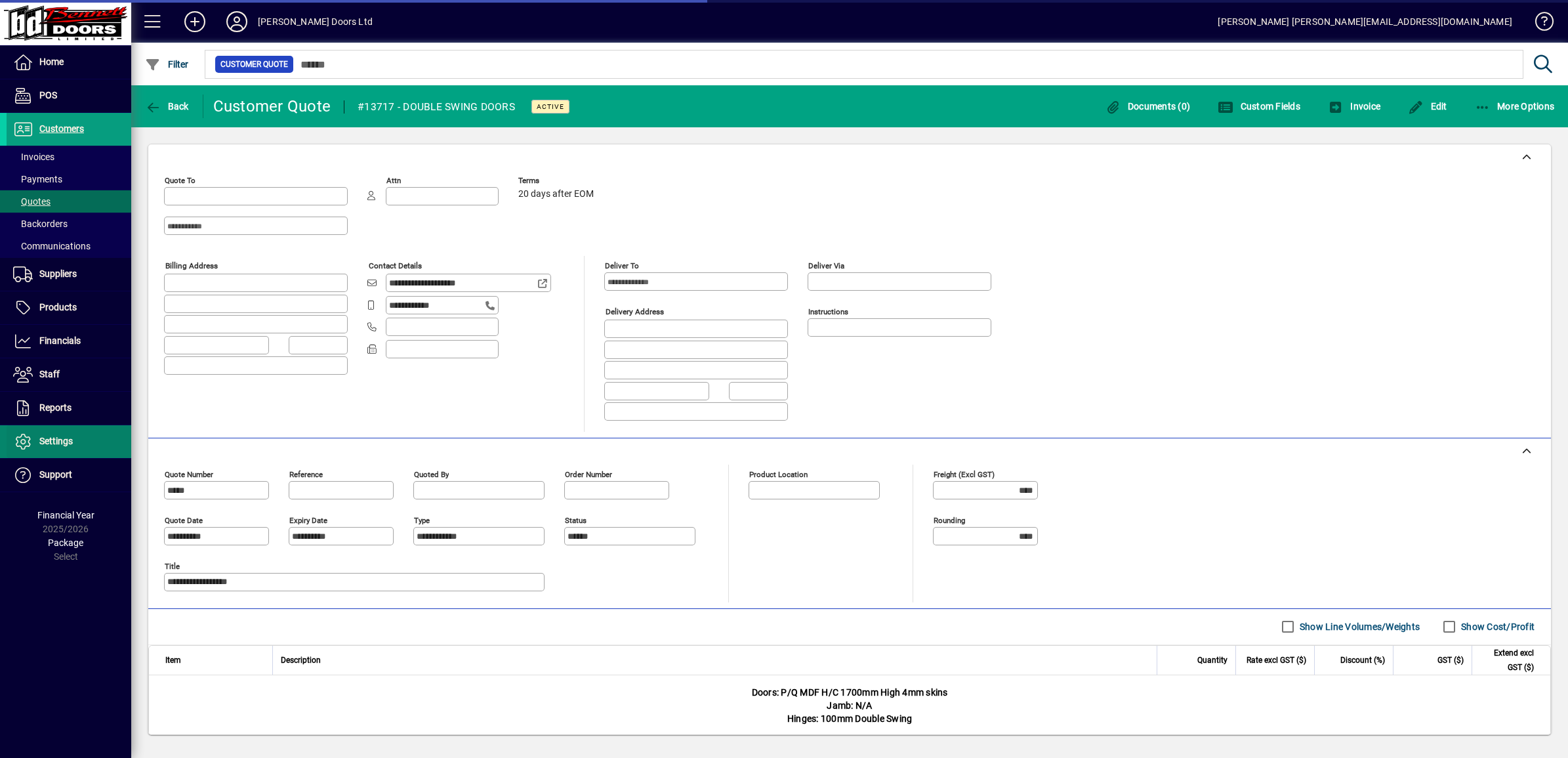
type input "**********"
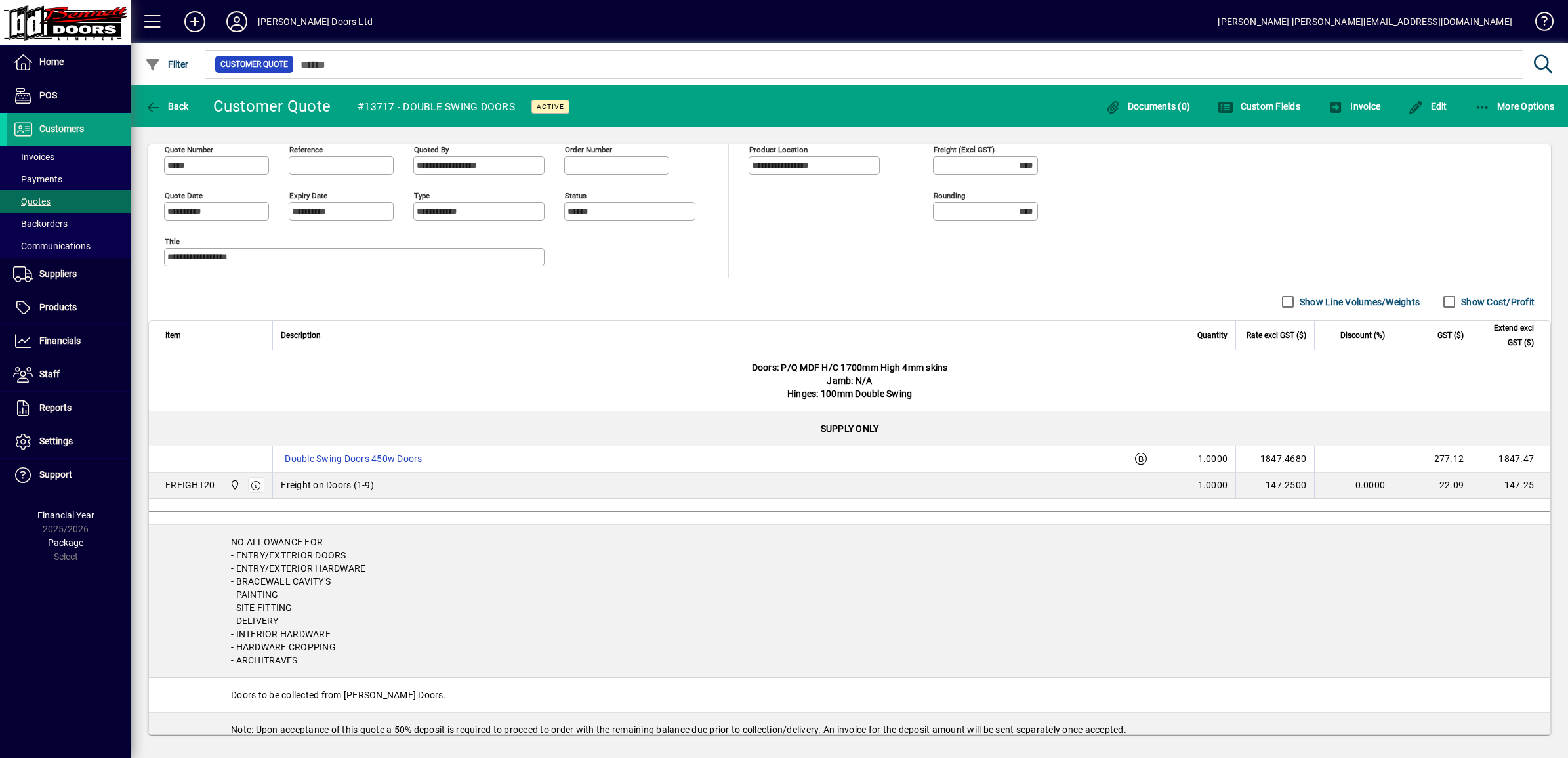
scroll to position [328, 0]
click at [365, 462] on label "Double Swing Doors 450w Doors" at bounding box center [352, 455] width 145 height 16
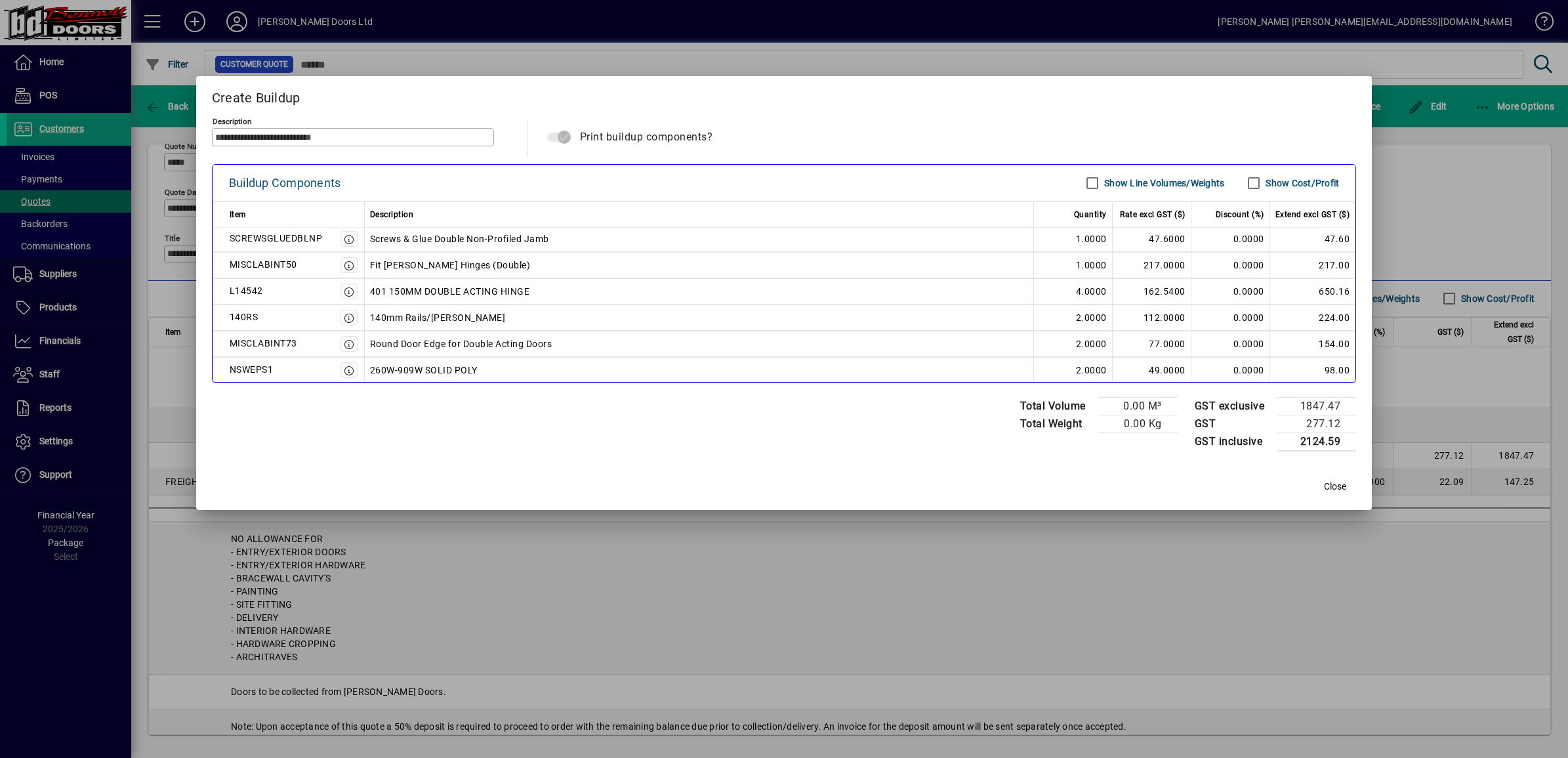
scroll to position [82, 0]
click at [774, 489] on span "Close" at bounding box center [1335, 486] width 22 height 14
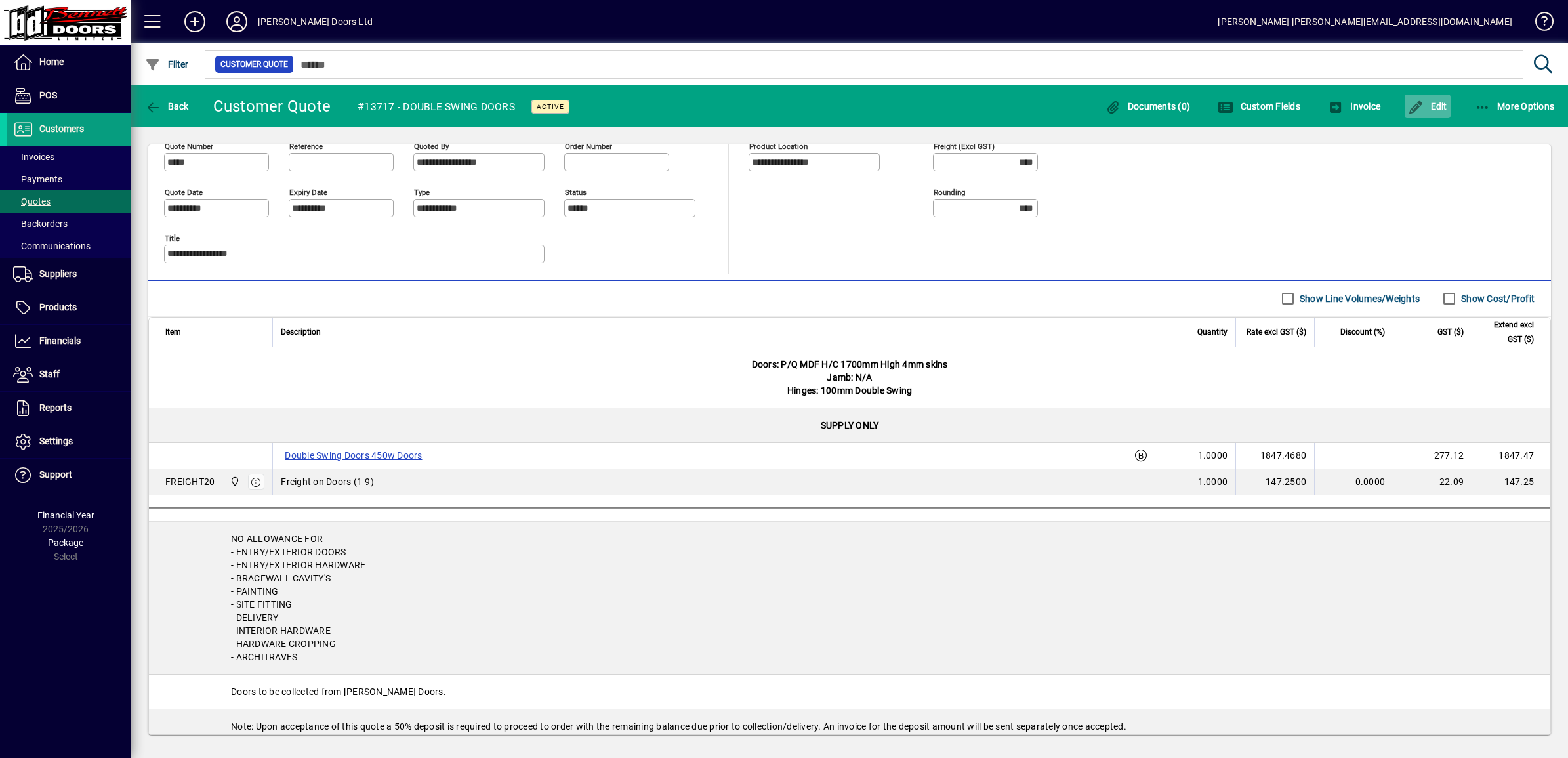
click at [774, 107] on span "Edit" at bounding box center [1428, 106] width 39 height 10
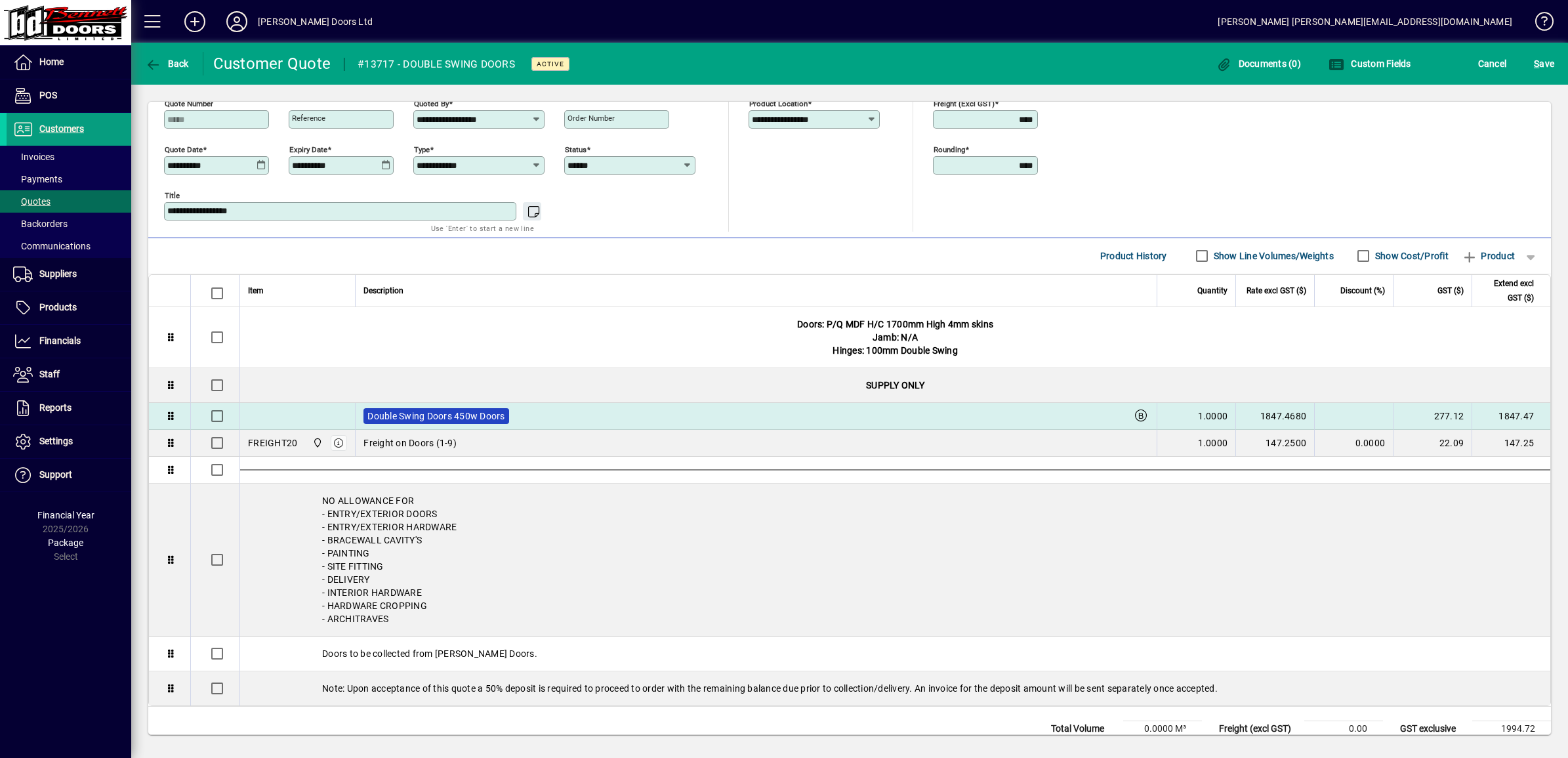
click at [450, 420] on label "Double Swing Doors 450w Doors" at bounding box center [436, 416] width 145 height 16
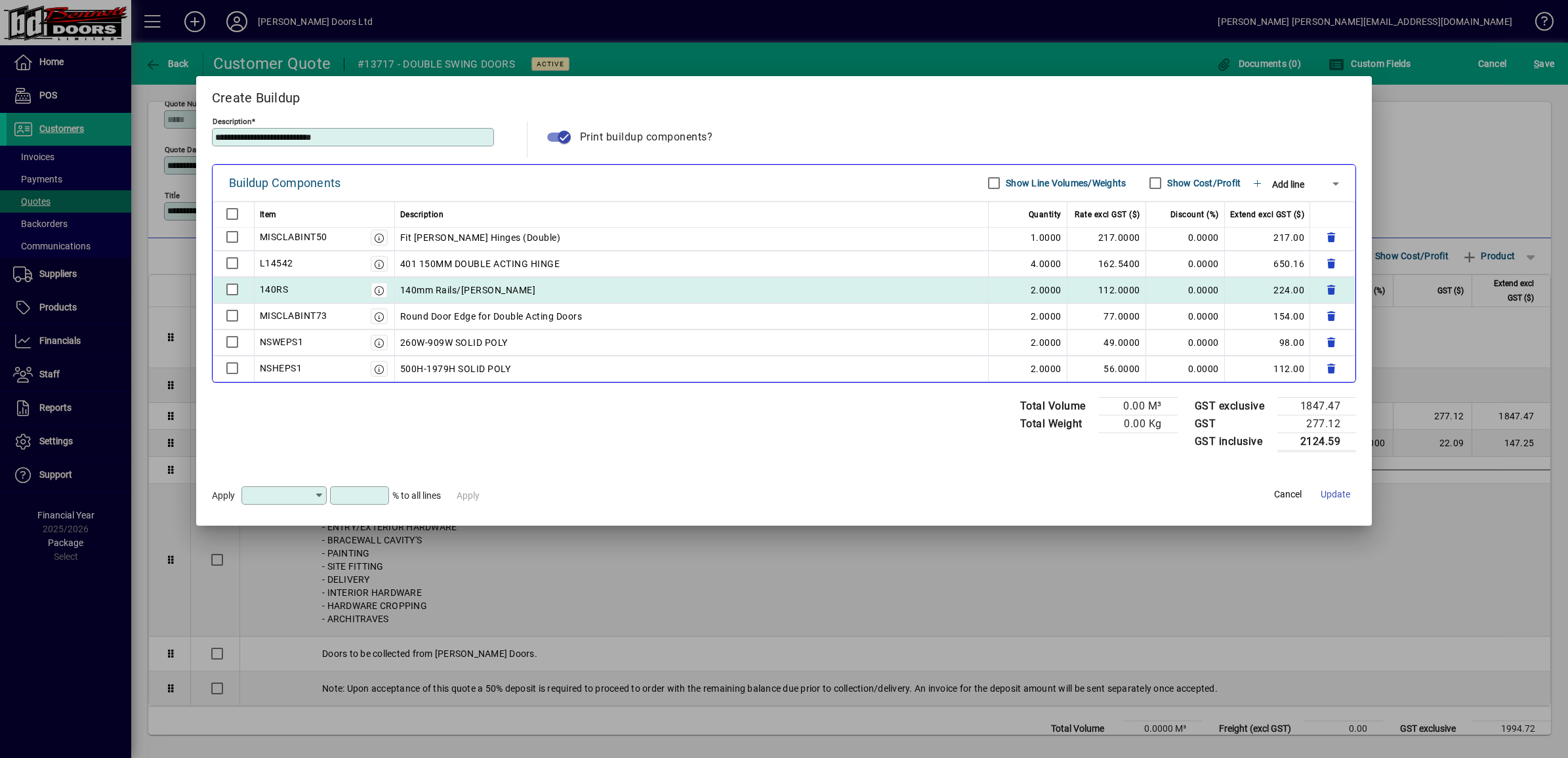
click at [231, 290] on div at bounding box center [232, 290] width 12 height 12
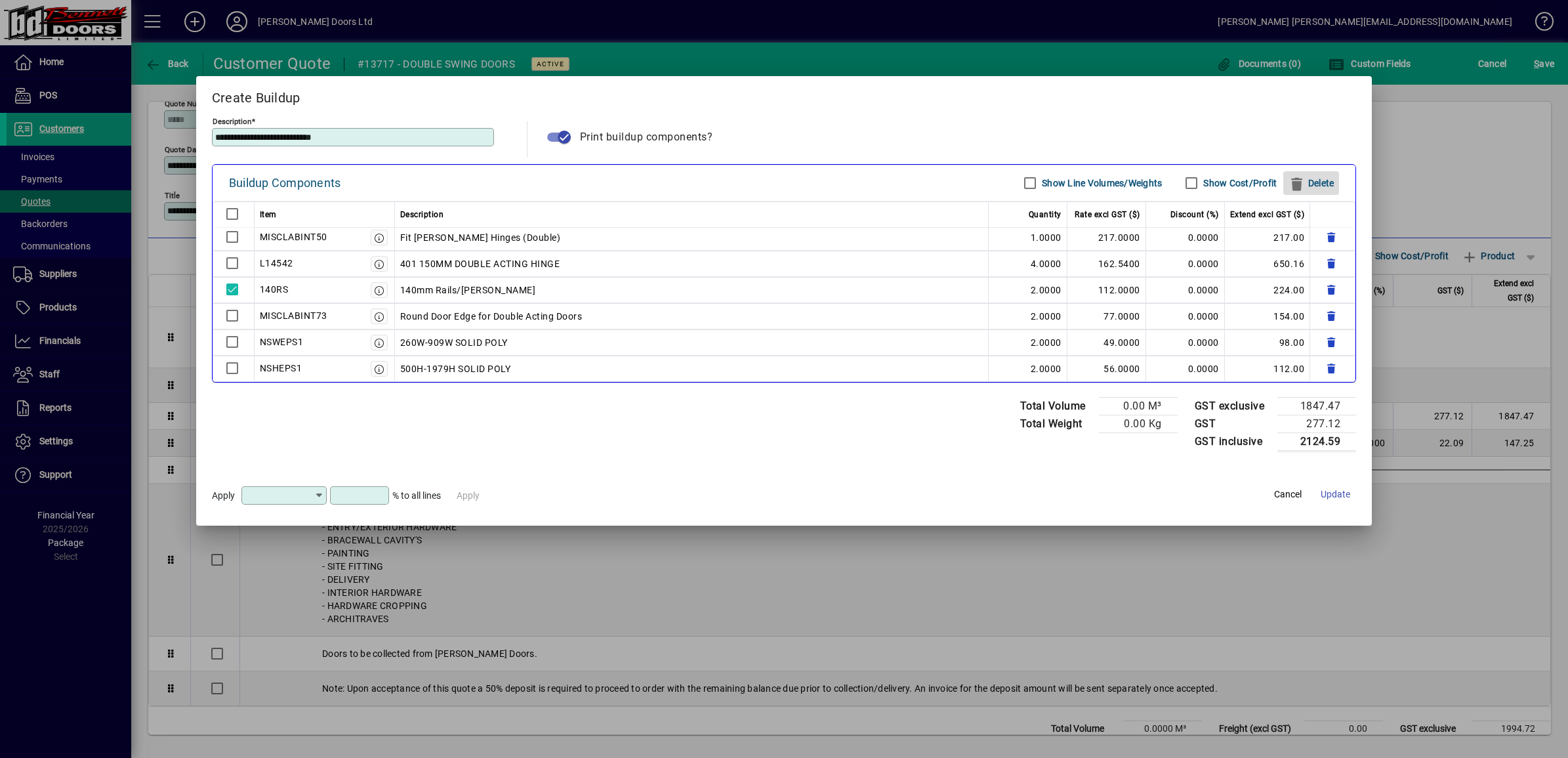
click at [774, 184] on span "Delete" at bounding box center [1311, 183] width 45 height 21
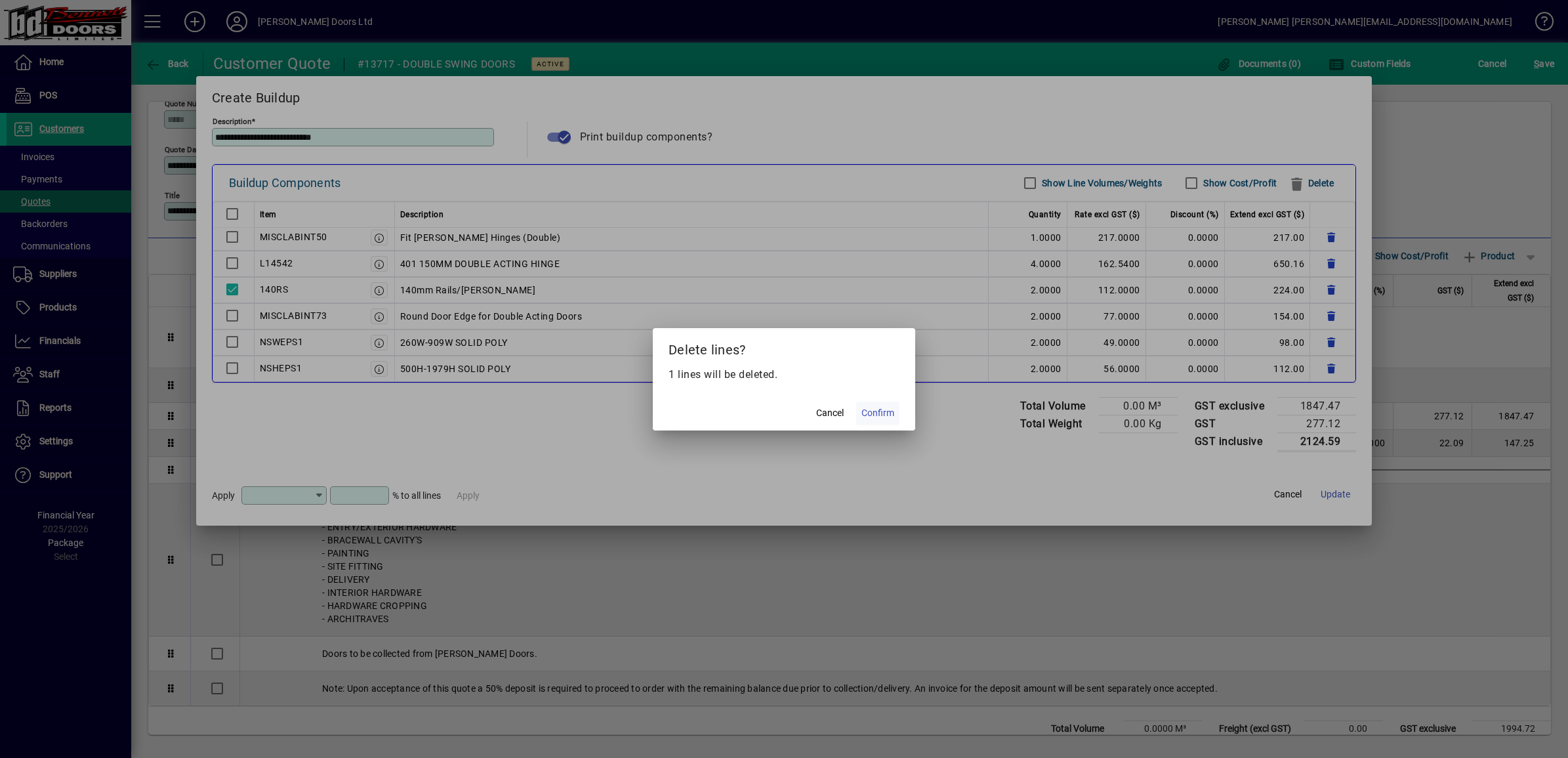
click at [774, 411] on span "Confirm" at bounding box center [878, 413] width 33 height 14
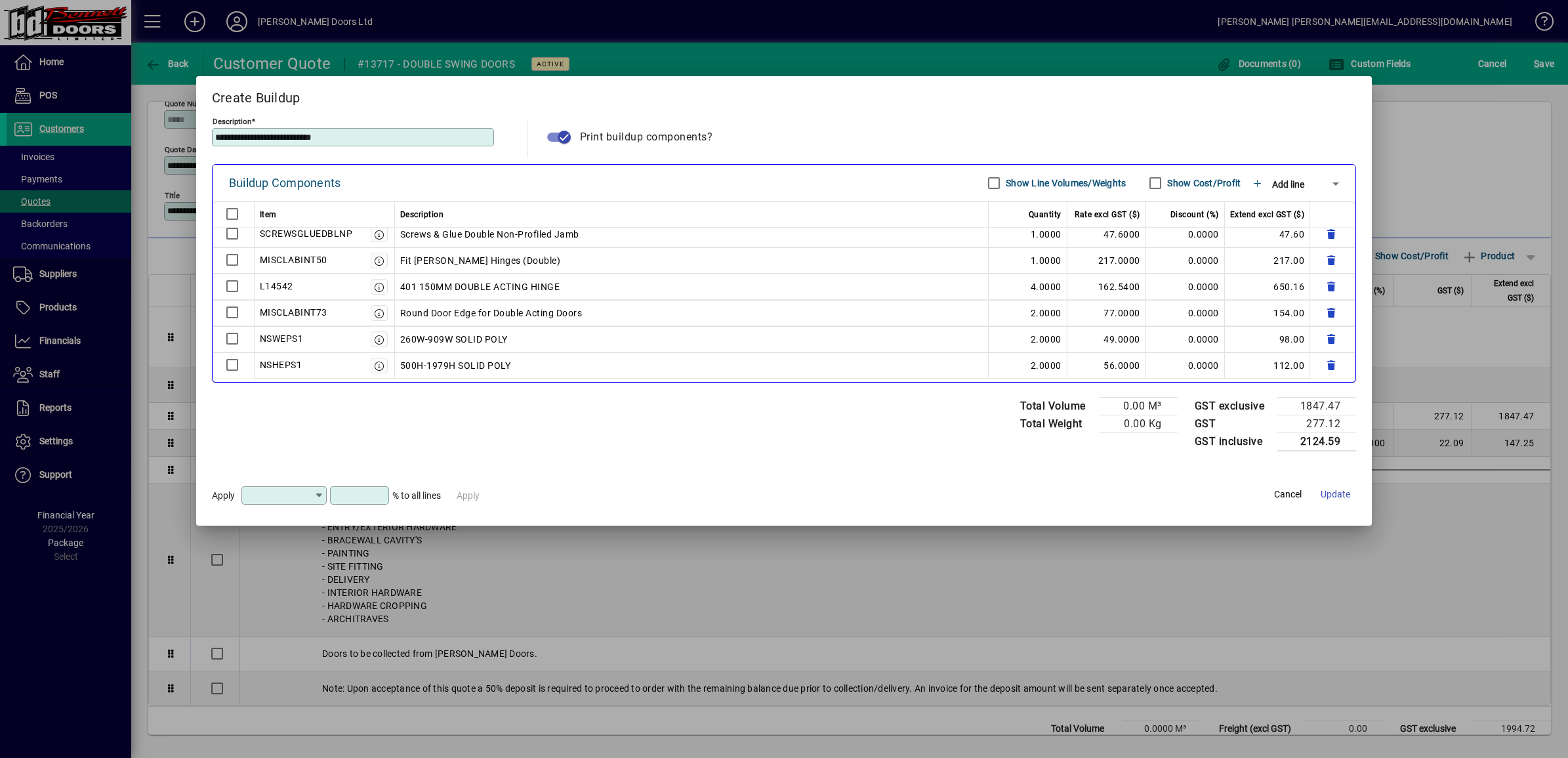
scroll to position [59, 0]
click at [277, 494] on input "text" at bounding box center [280, 496] width 70 height 10
click at [266, 563] on div "Markup" at bounding box center [269, 565] width 33 height 14
type input "******"
click at [361, 499] on input at bounding box center [361, 496] width 55 height 10
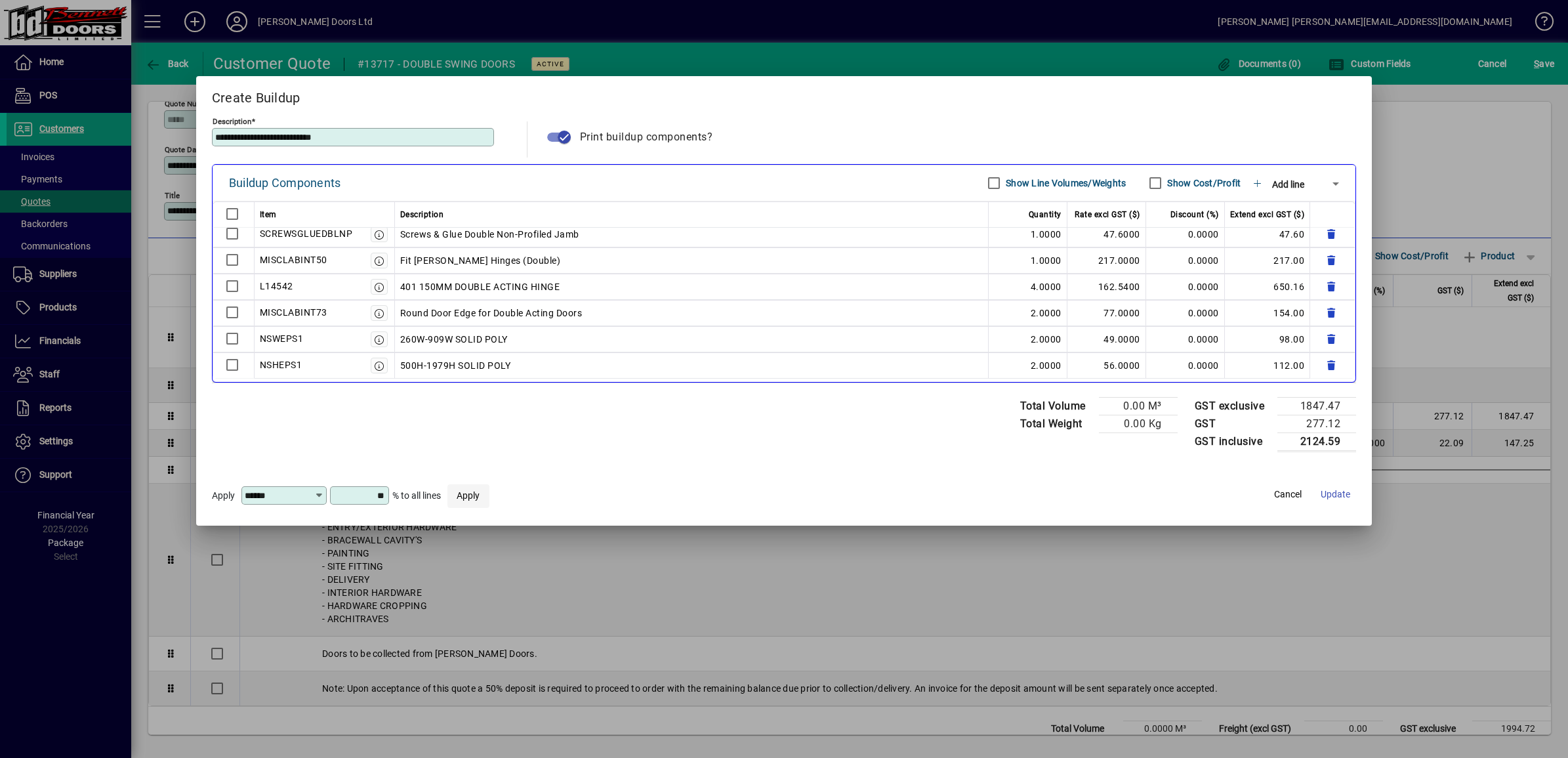
type input "*******"
click at [470, 499] on span "Apply" at bounding box center [468, 496] width 23 height 14
click at [774, 496] on span "Update" at bounding box center [1336, 494] width 30 height 14
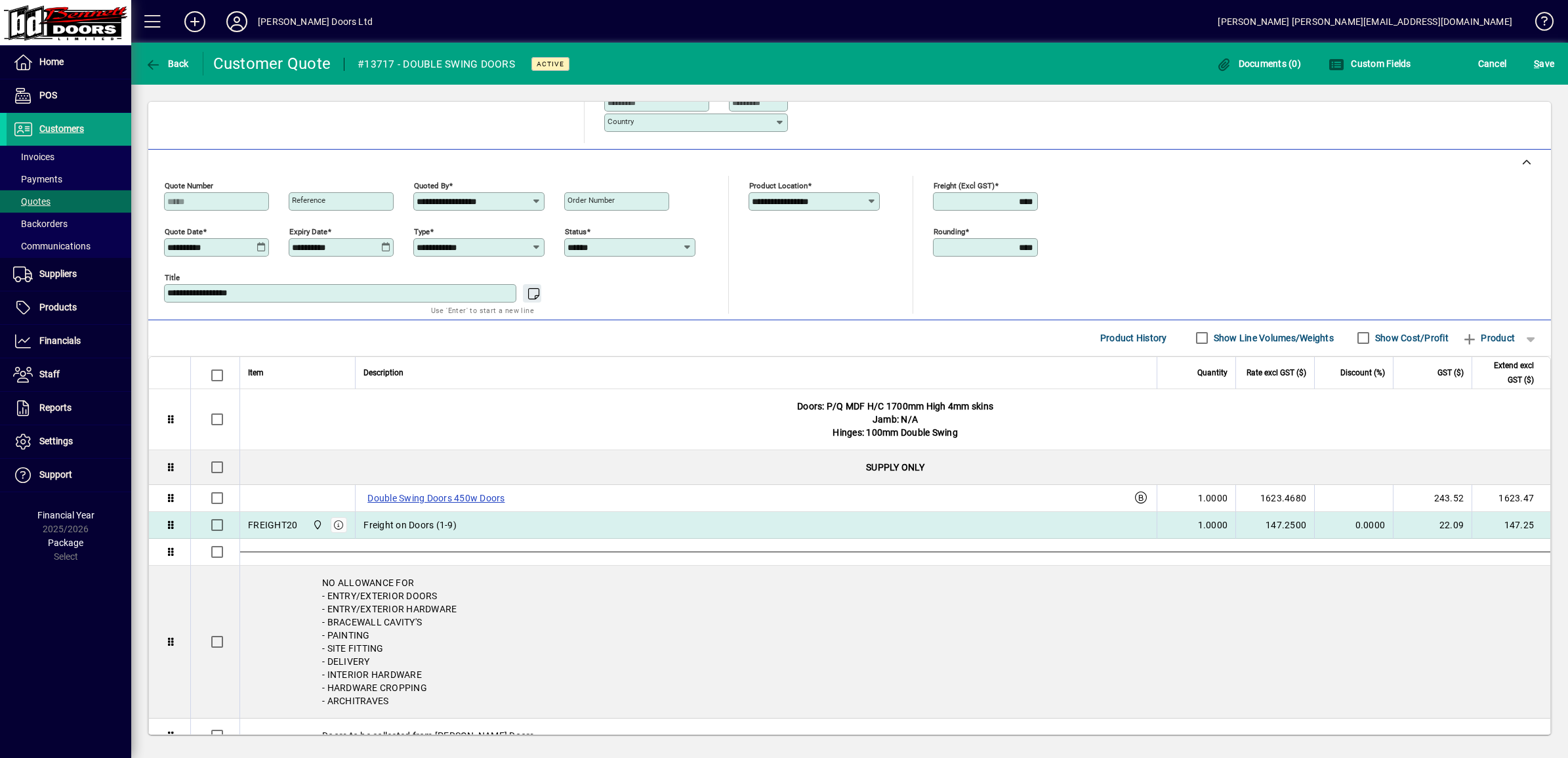
scroll to position [328, 0]
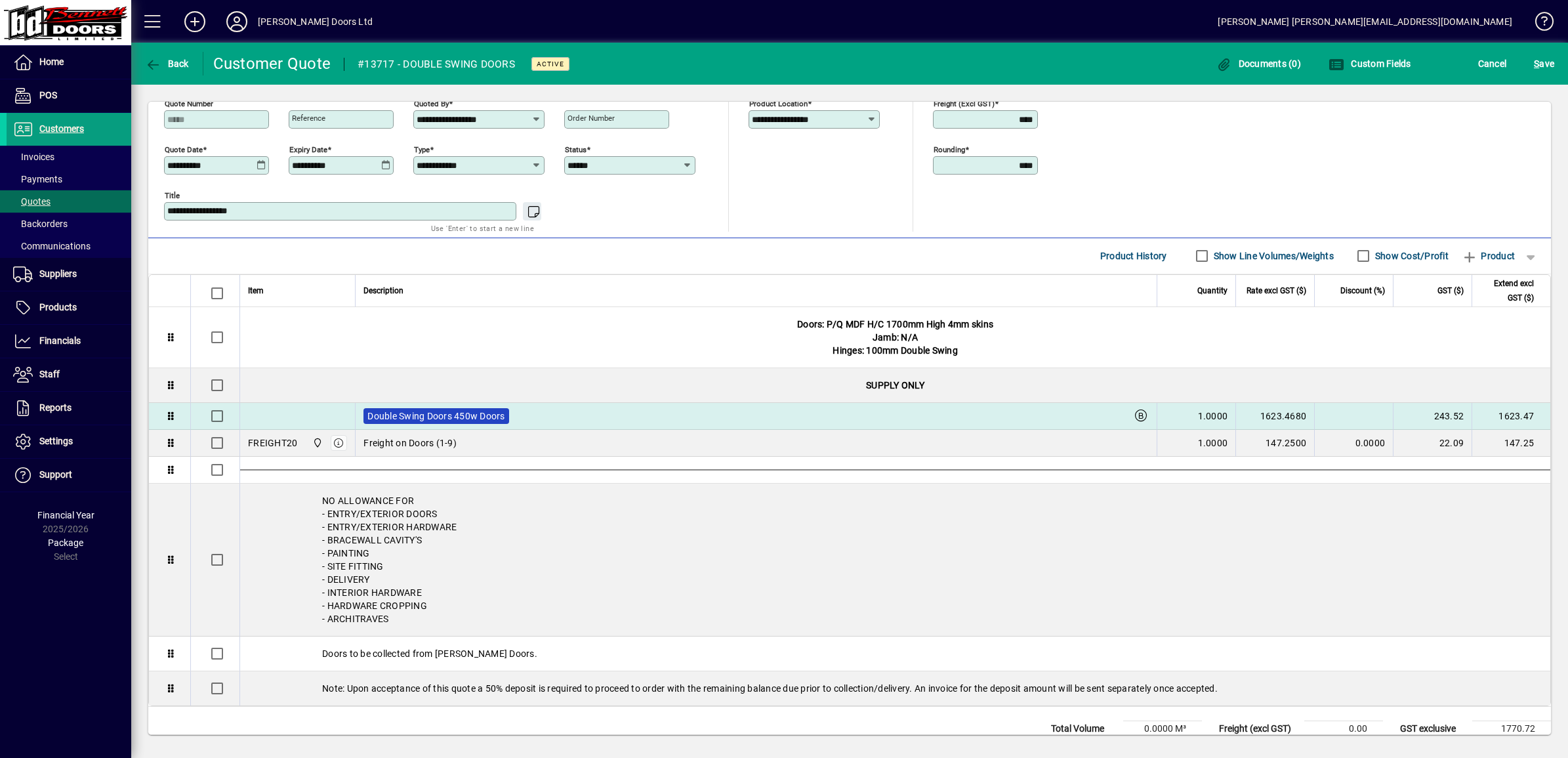
click at [482, 422] on label "Double Swing Doors 450w Doors" at bounding box center [436, 416] width 145 height 16
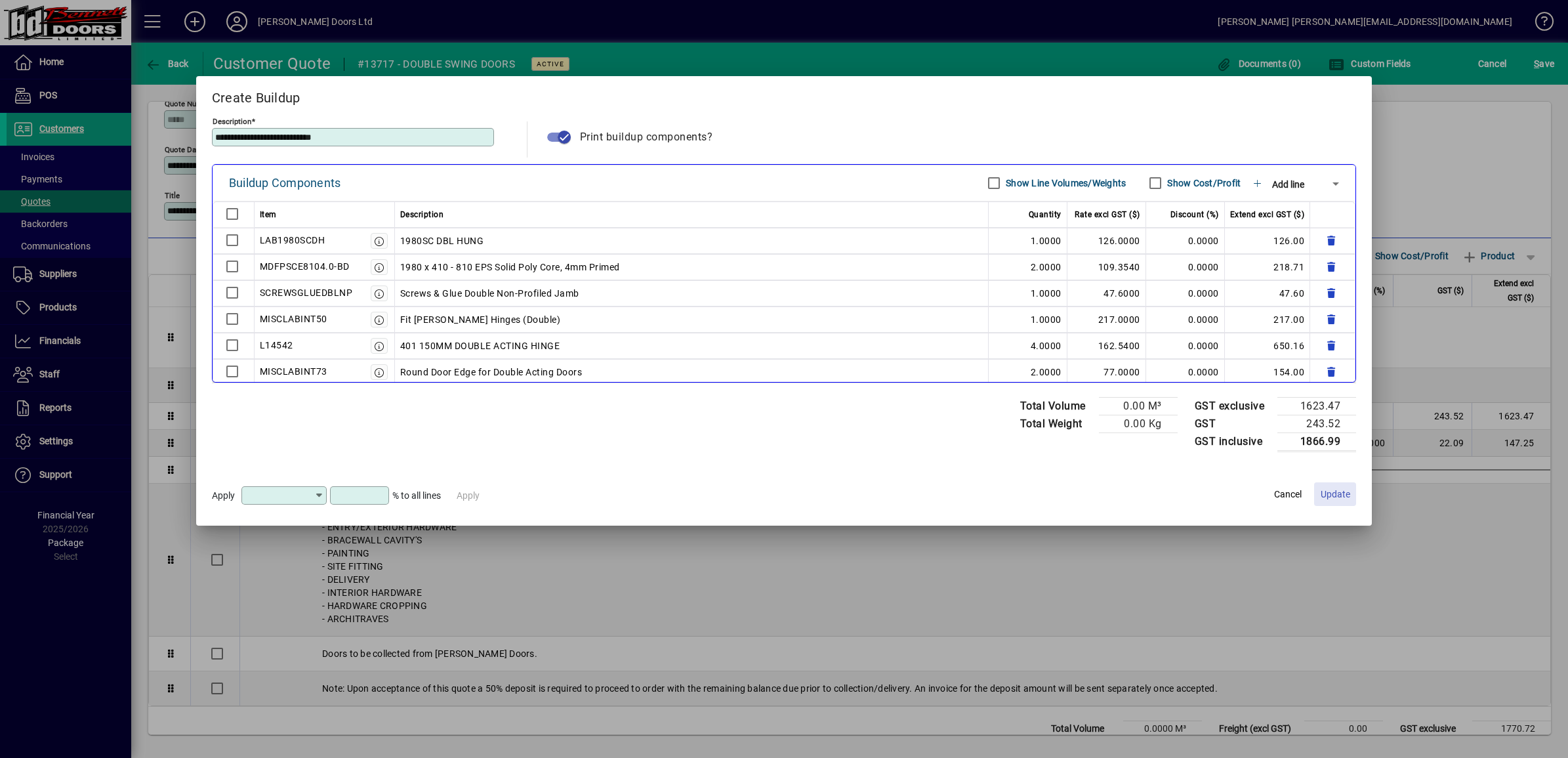
click at [774, 493] on span "Update" at bounding box center [1336, 494] width 30 height 14
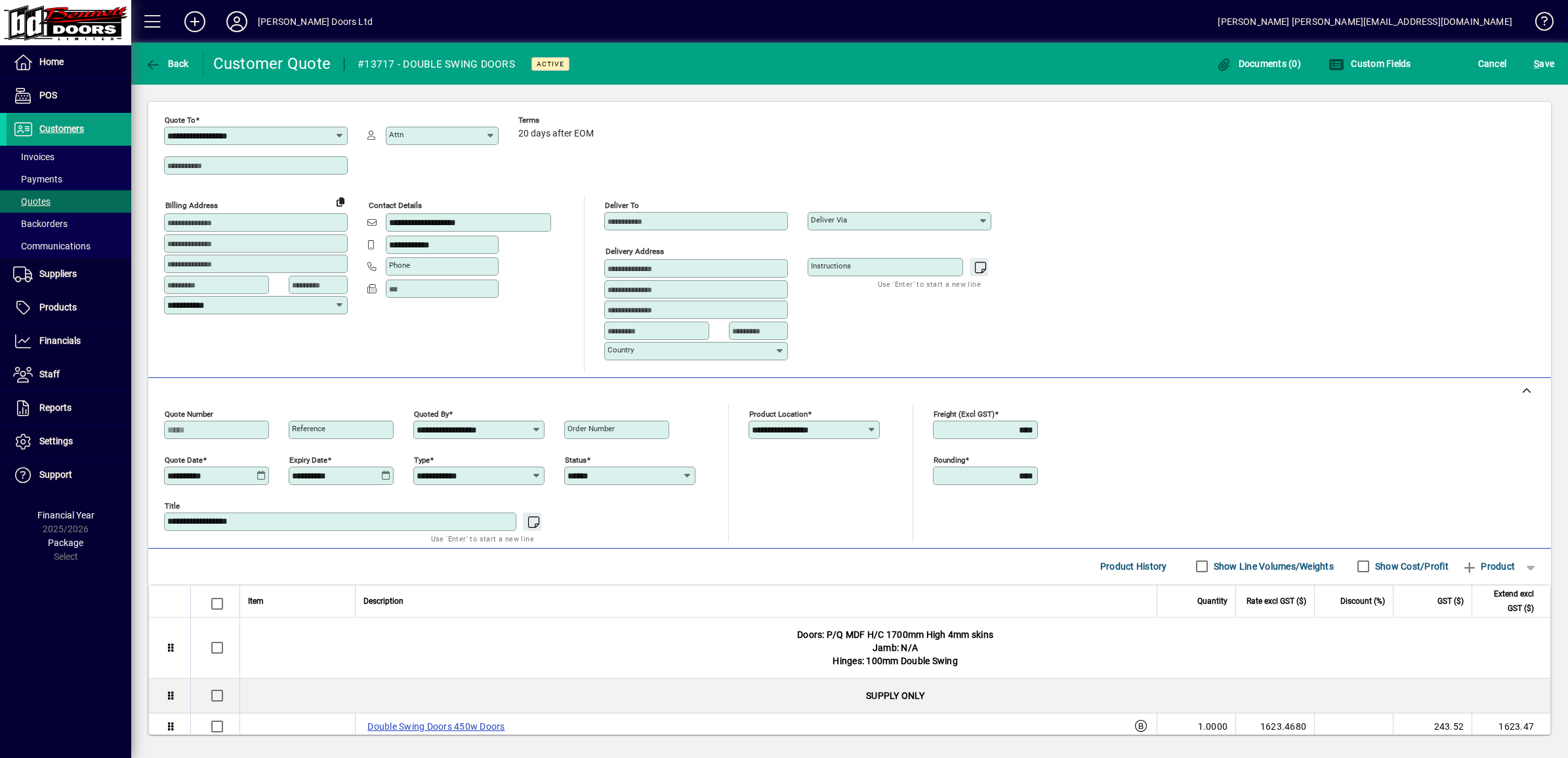
scroll to position [0, 0]
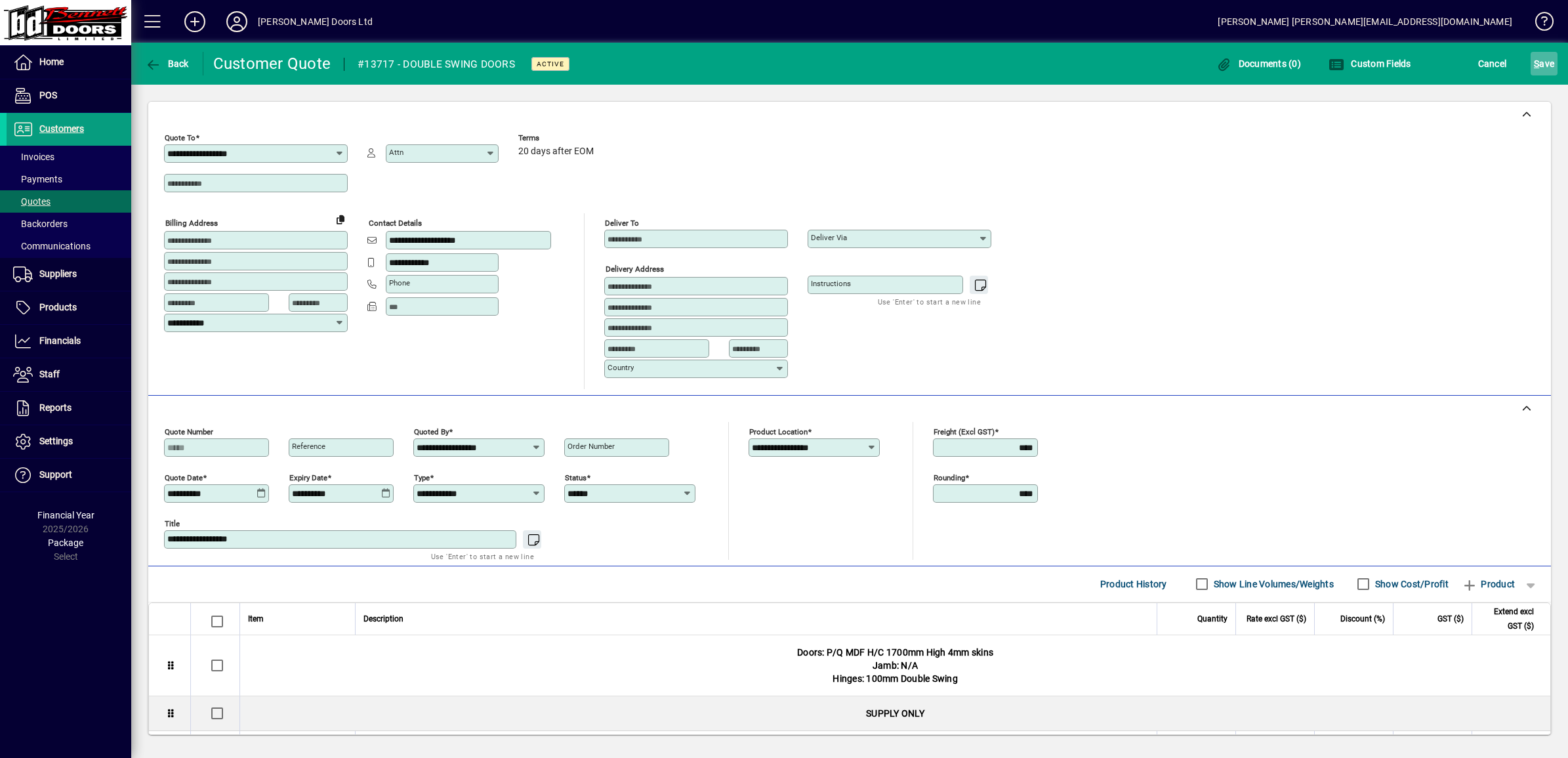
click at [774, 65] on span "S ave" at bounding box center [1544, 64] width 20 height 21
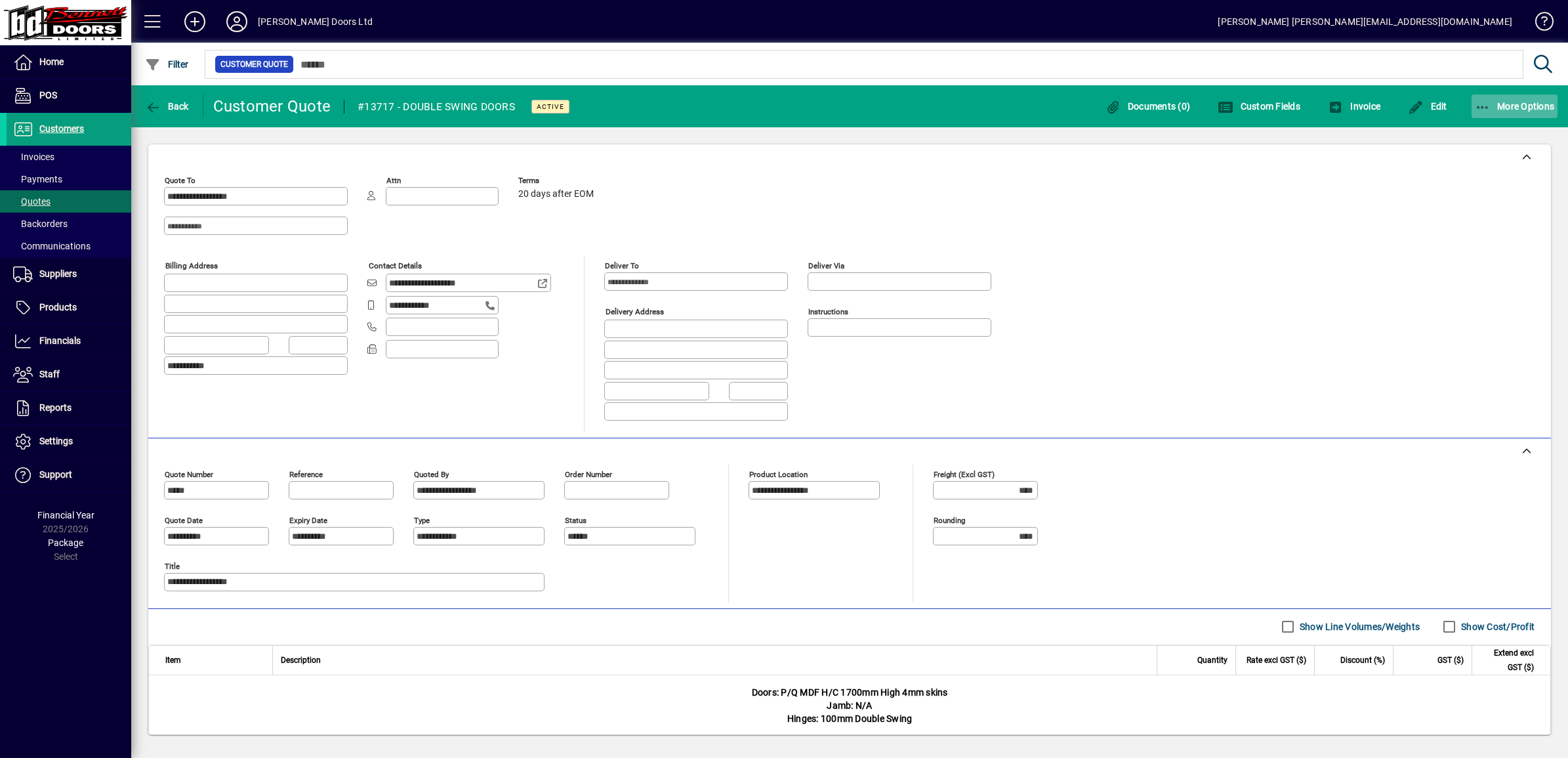
click at [774, 106] on icon "button" at bounding box center [1483, 108] width 16 height 13
click at [774, 133] on span "Quote" at bounding box center [1473, 134] width 50 height 13
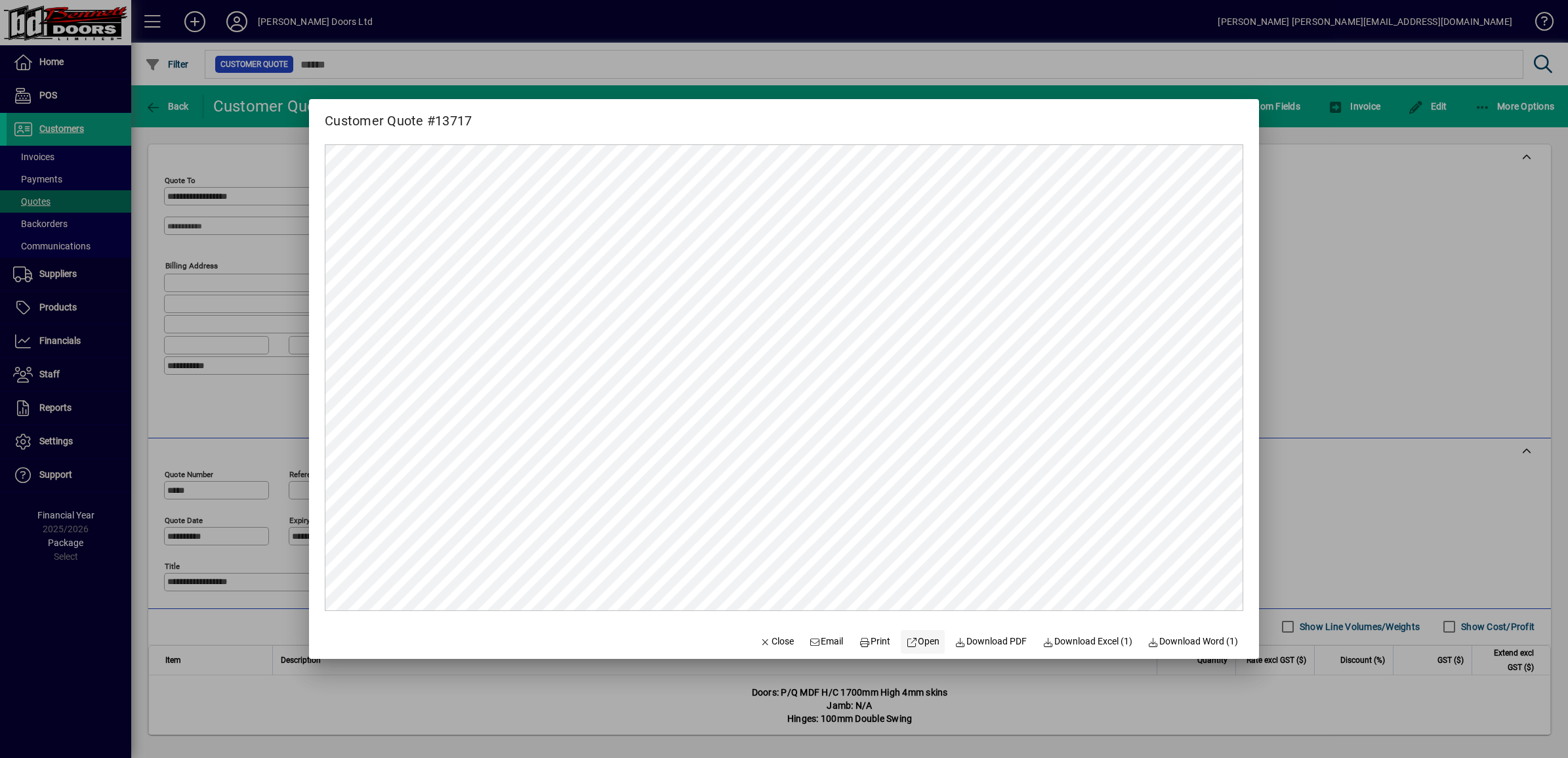
click at [774, 641] on span "Open" at bounding box center [922, 641] width 33 height 14
click at [774, 645] on span "Close" at bounding box center [777, 641] width 34 height 14
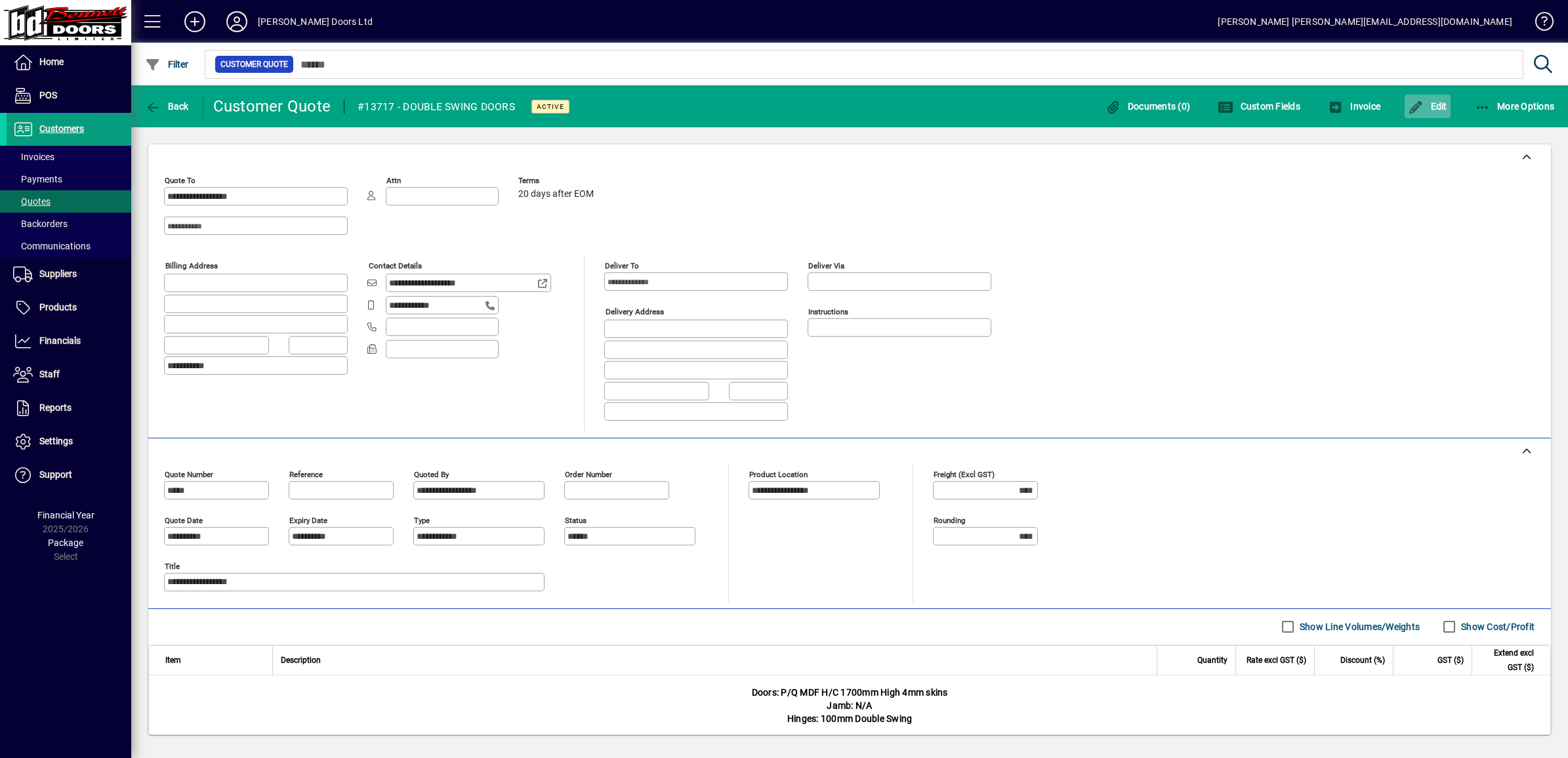
click at [774, 107] on span "Edit" at bounding box center [1428, 106] width 39 height 10
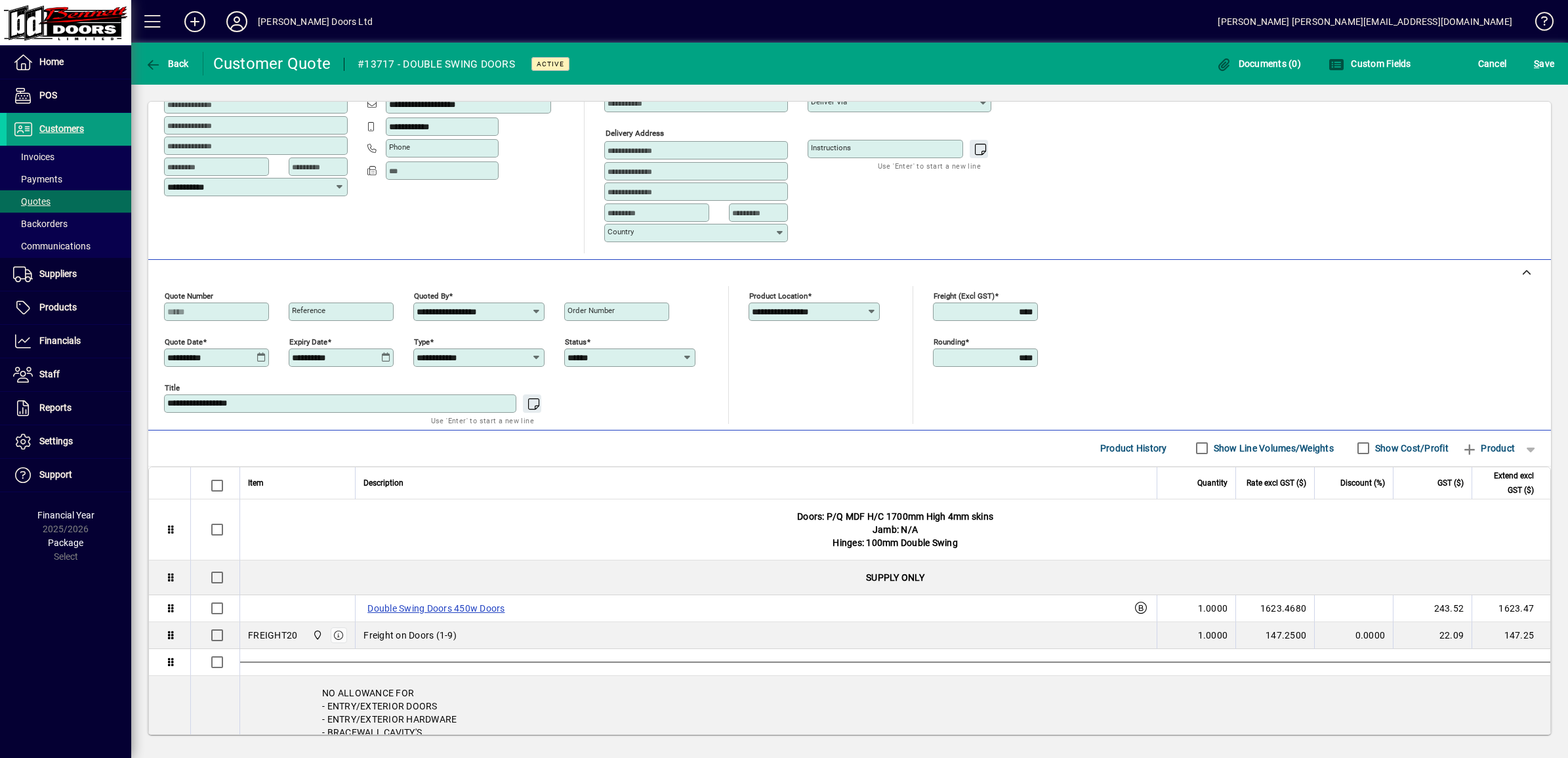
scroll to position [164, 0]
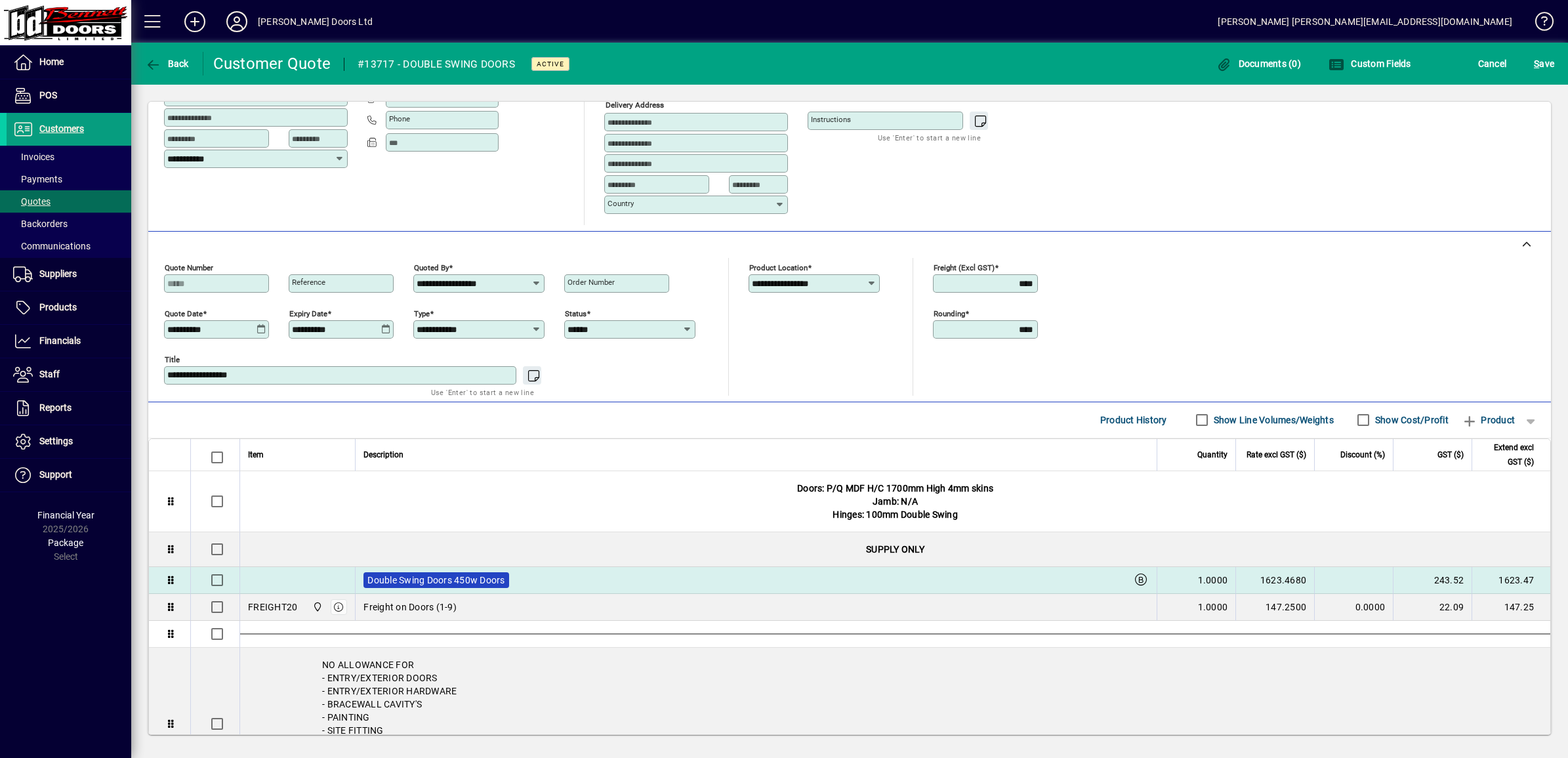
click at [440, 586] on label "Double Swing Doors 450w Doors" at bounding box center [436, 580] width 145 height 16
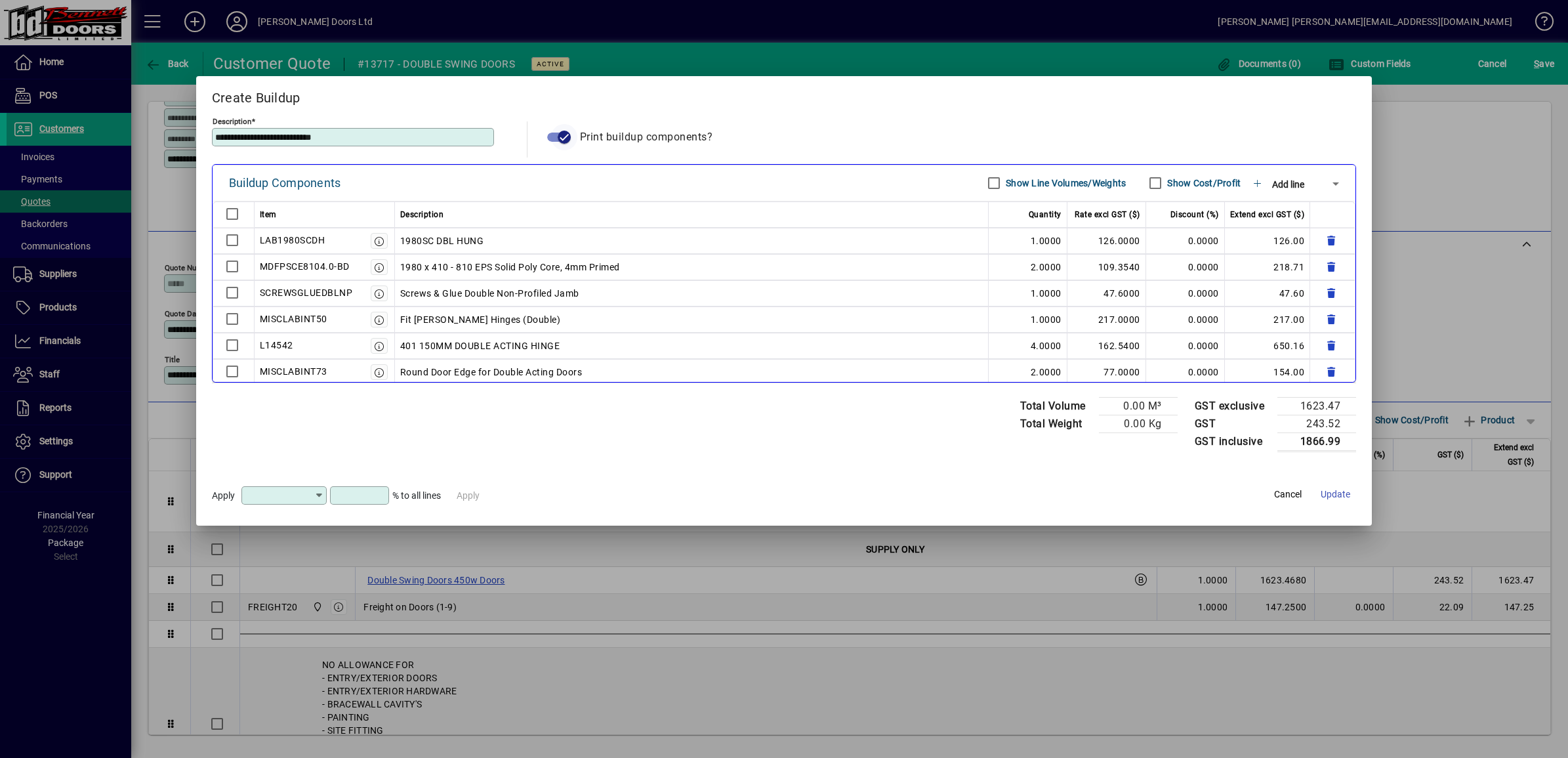
click at [560, 134] on icon "button" at bounding box center [564, 137] width 12 height 12
click at [774, 496] on span "Update" at bounding box center [1336, 494] width 30 height 14
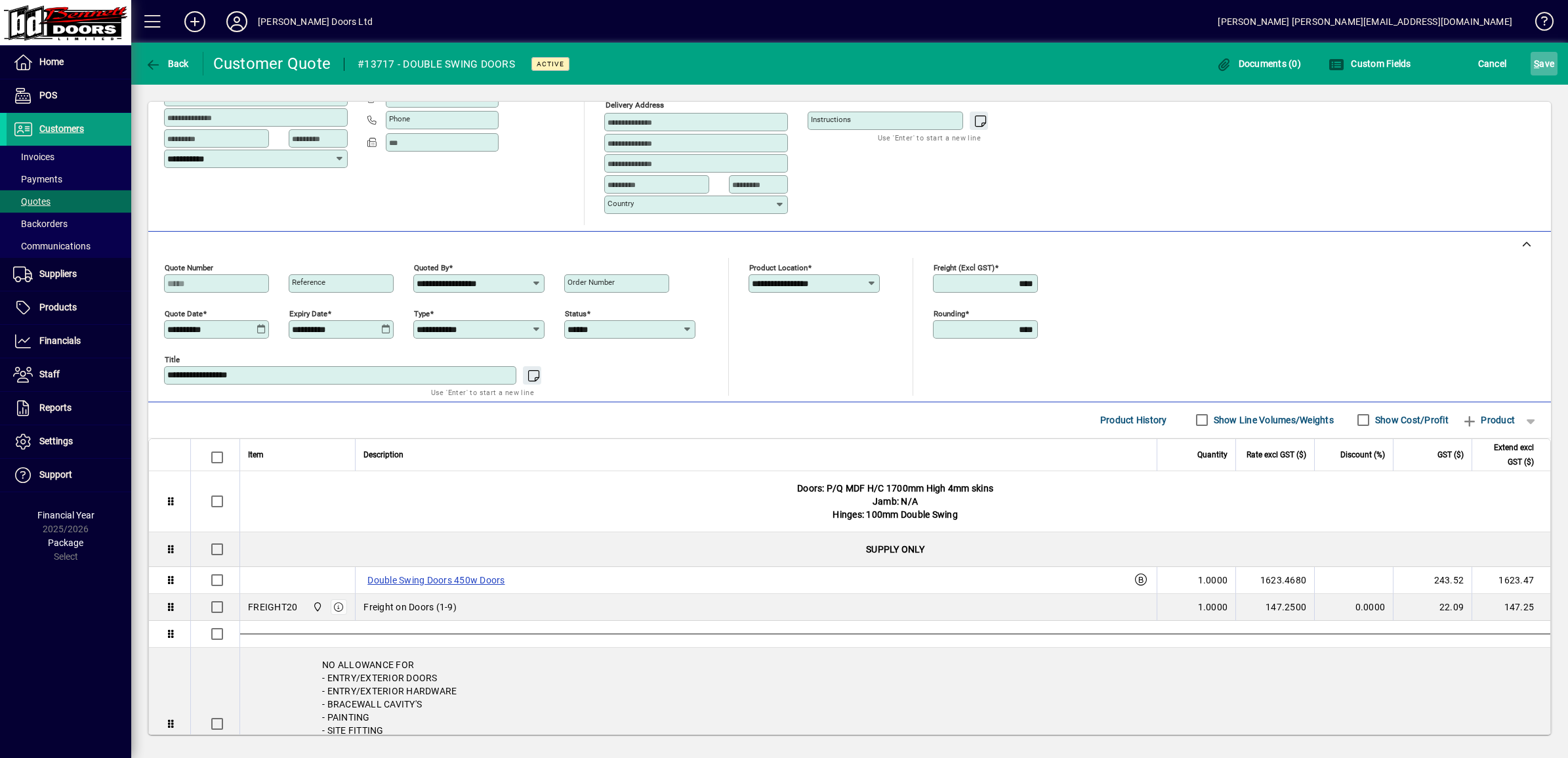
click at [774, 57] on span "S ave" at bounding box center [1544, 64] width 20 height 21
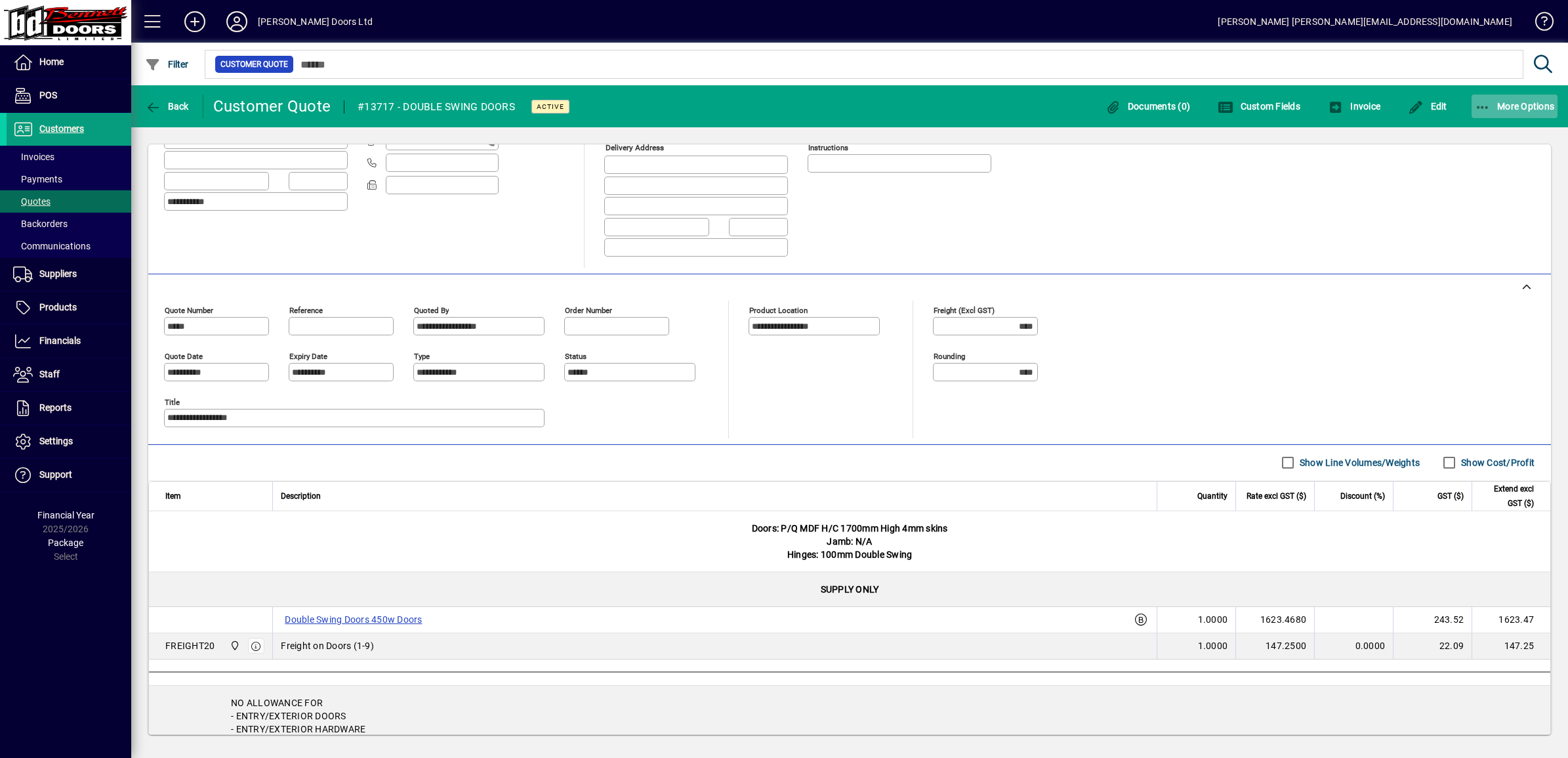
click at [774, 103] on icon "button" at bounding box center [1483, 108] width 16 height 13
click at [774, 137] on span "Quote" at bounding box center [1473, 134] width 50 height 13
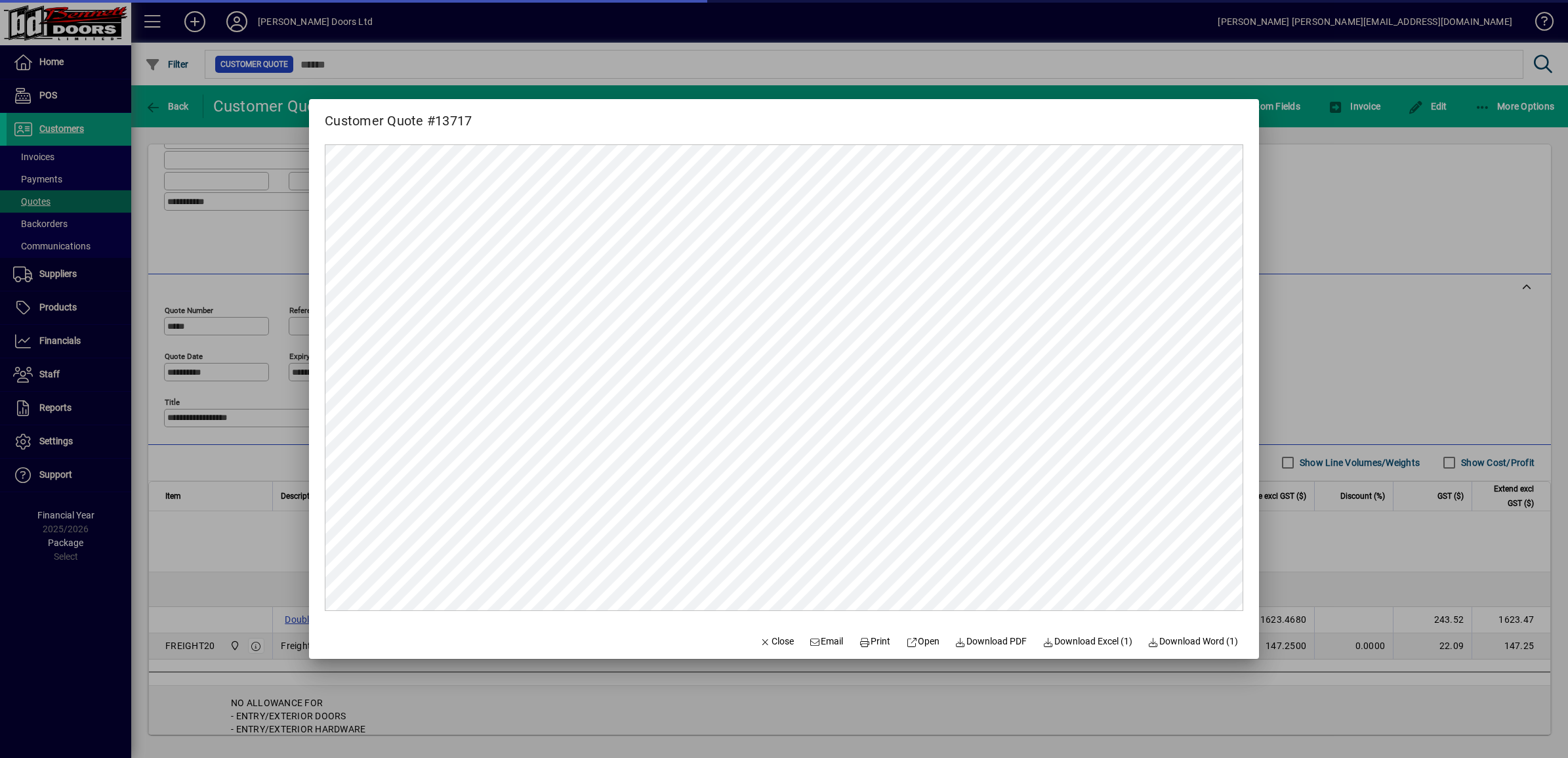
scroll to position [0, 0]
click at [774, 641] on span "Open" at bounding box center [922, 641] width 33 height 14
click at [770, 638] on span "Close" at bounding box center [777, 641] width 34 height 14
